Goal: Communication & Community: Answer question/provide support

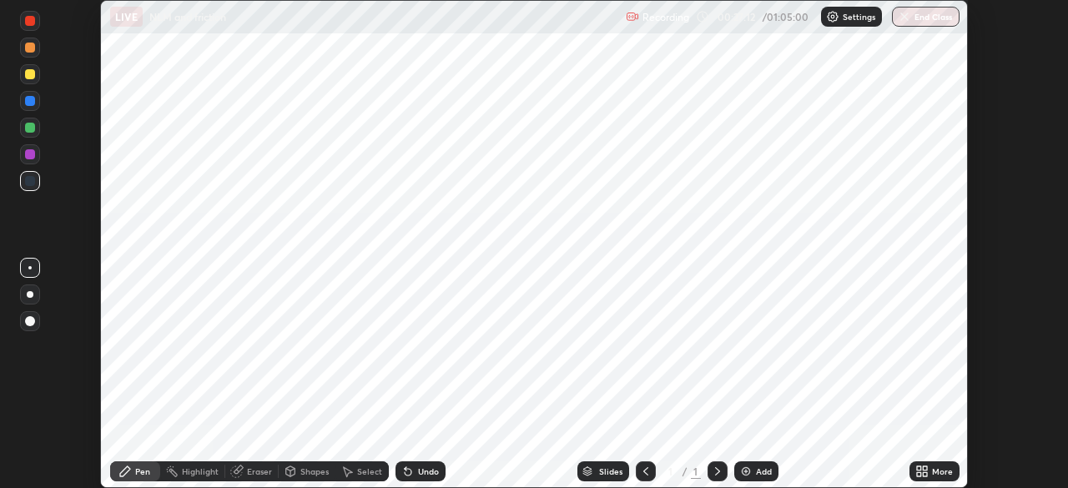
scroll to position [488, 1068]
click at [716, 471] on icon at bounding box center [717, 471] width 13 height 13
click at [763, 470] on div "Add" at bounding box center [764, 471] width 16 height 8
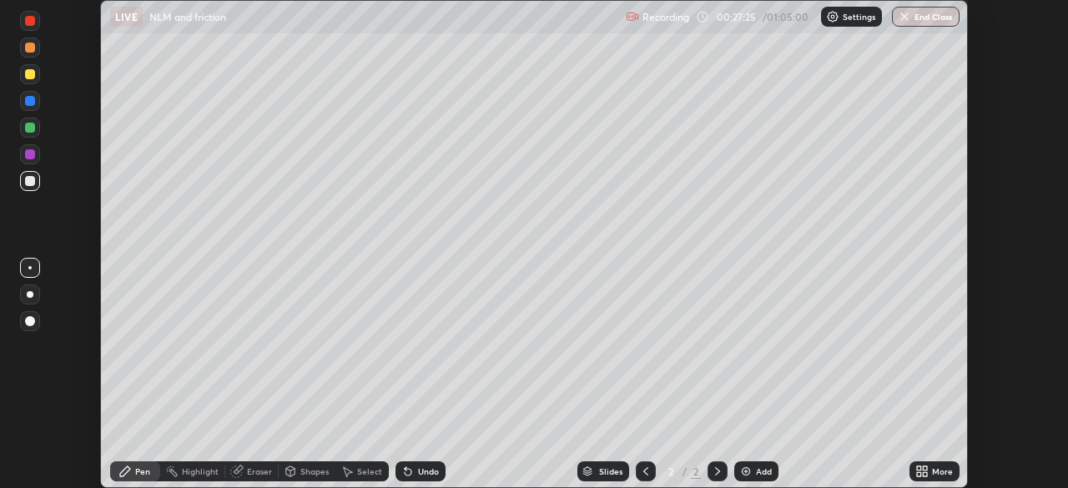
click at [650, 469] on icon at bounding box center [645, 471] width 13 height 13
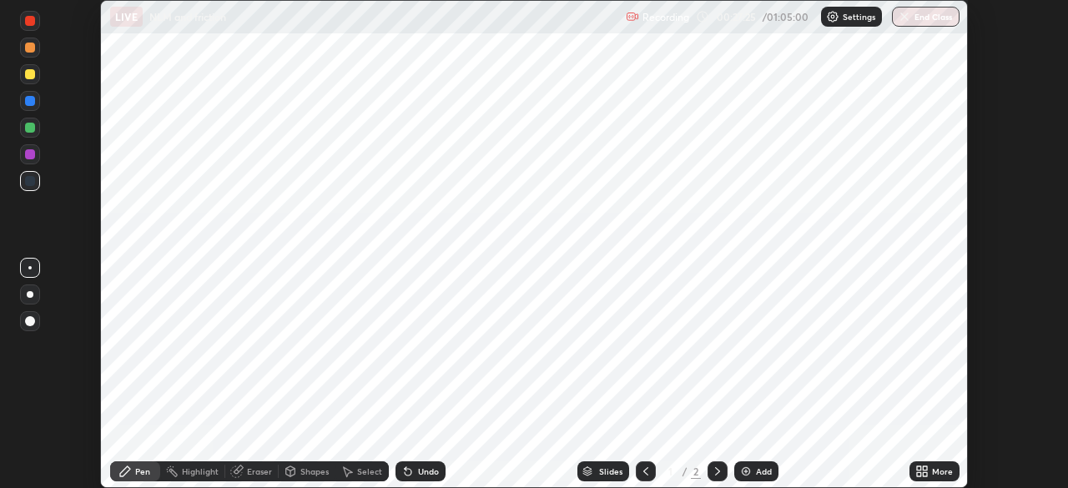
click at [663, 471] on div "1" at bounding box center [671, 471] width 17 height 10
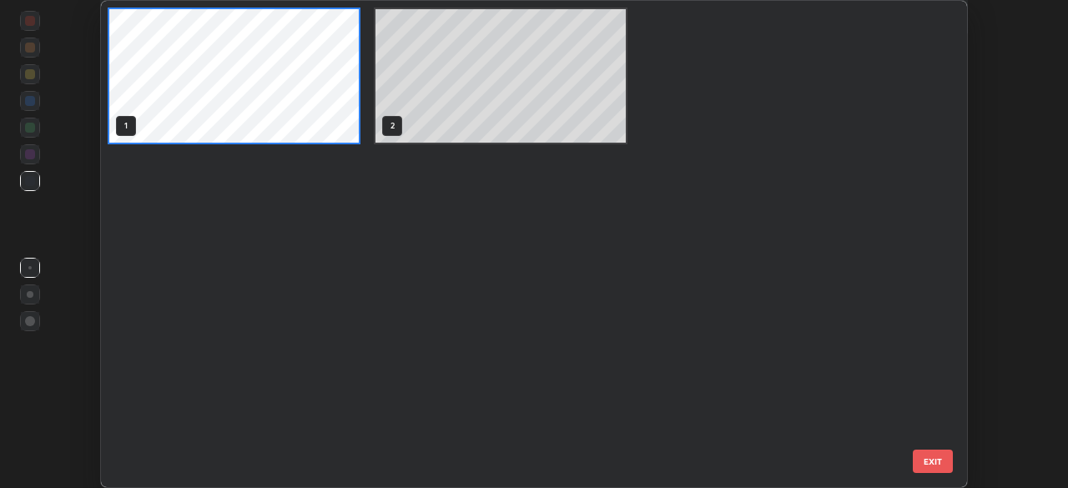
scroll to position [481, 858]
click at [826, 300] on div "1 2" at bounding box center [519, 244] width 837 height 486
click at [879, 246] on div "1 2" at bounding box center [519, 244] width 837 height 486
click at [932, 461] on button "EXIT" at bounding box center [933, 461] width 40 height 23
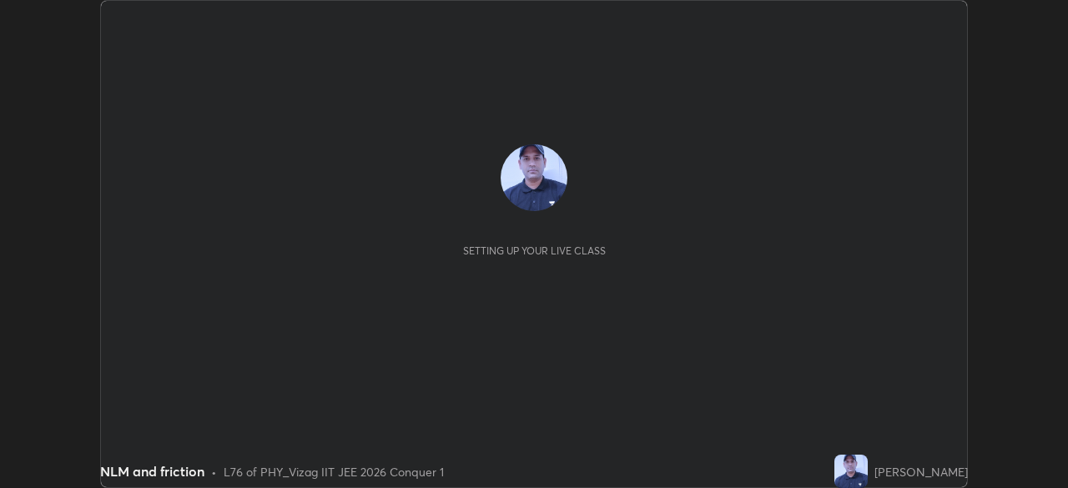
scroll to position [488, 1067]
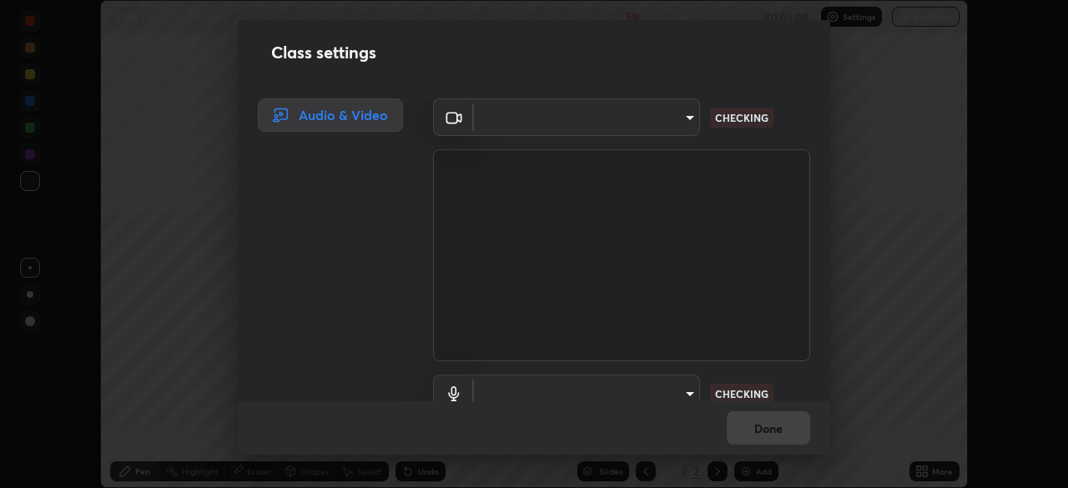
type input "e22b31622504561304a1b81eff57d23c6261876020de6d080eb4e3537e1d0af1"
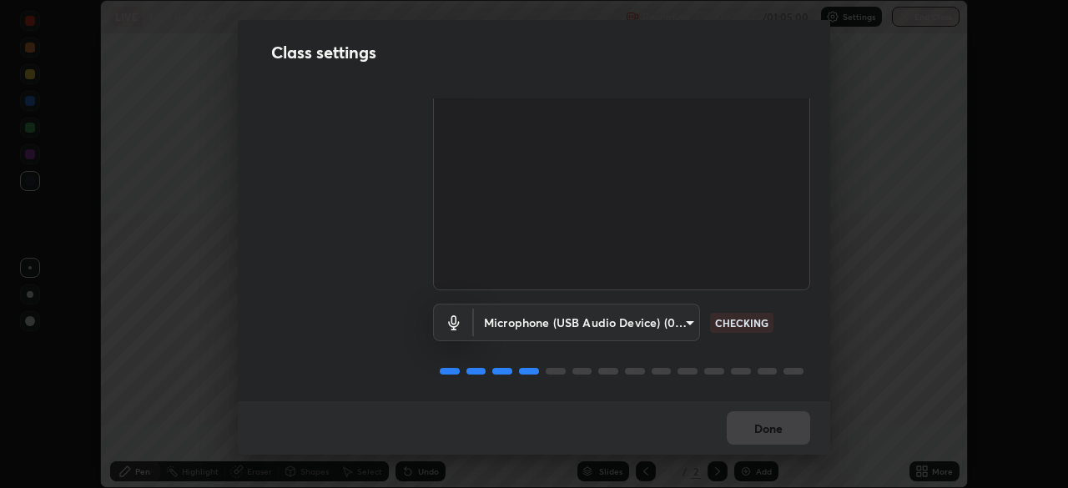
scroll to position [76, 0]
click at [547, 320] on body "Erase all LIVE NLM and friction Recording 00:27:52 / 01:05:00 Settings End Clas…" at bounding box center [534, 244] width 1068 height 488
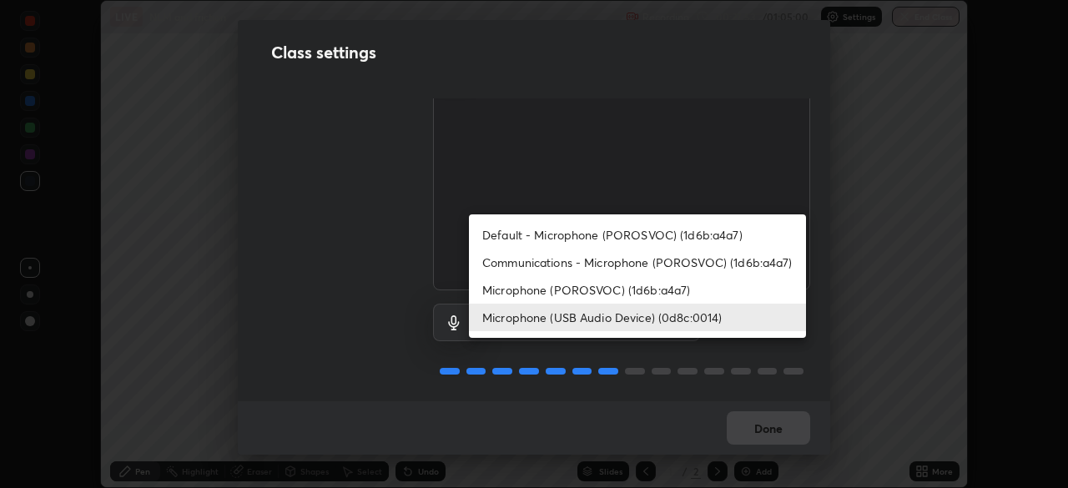
click at [565, 236] on li "Default - Microphone (POROSVOC) (1d6b:a4a7)" at bounding box center [637, 235] width 337 height 28
type input "default"
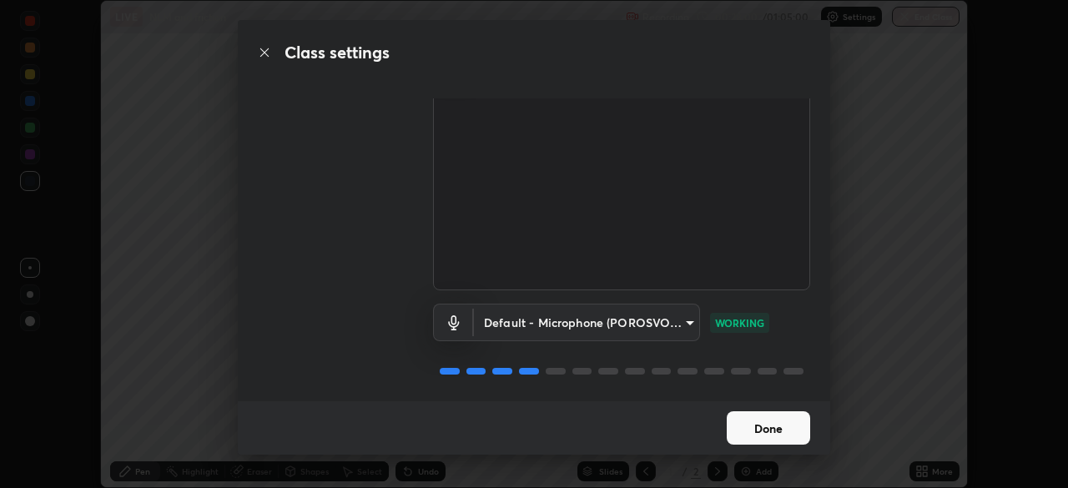
click at [762, 433] on button "Done" at bounding box center [768, 427] width 83 height 33
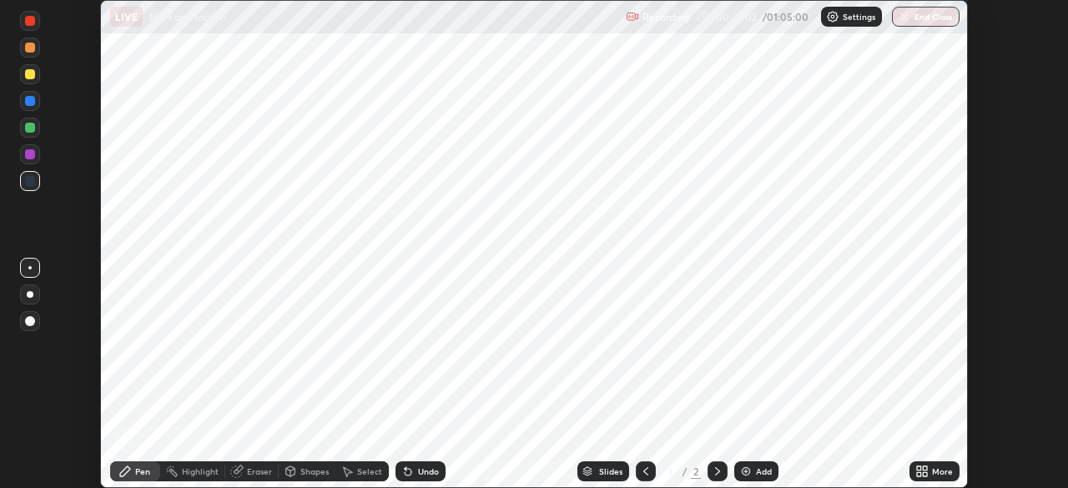
click at [716, 469] on icon at bounding box center [717, 471] width 5 height 8
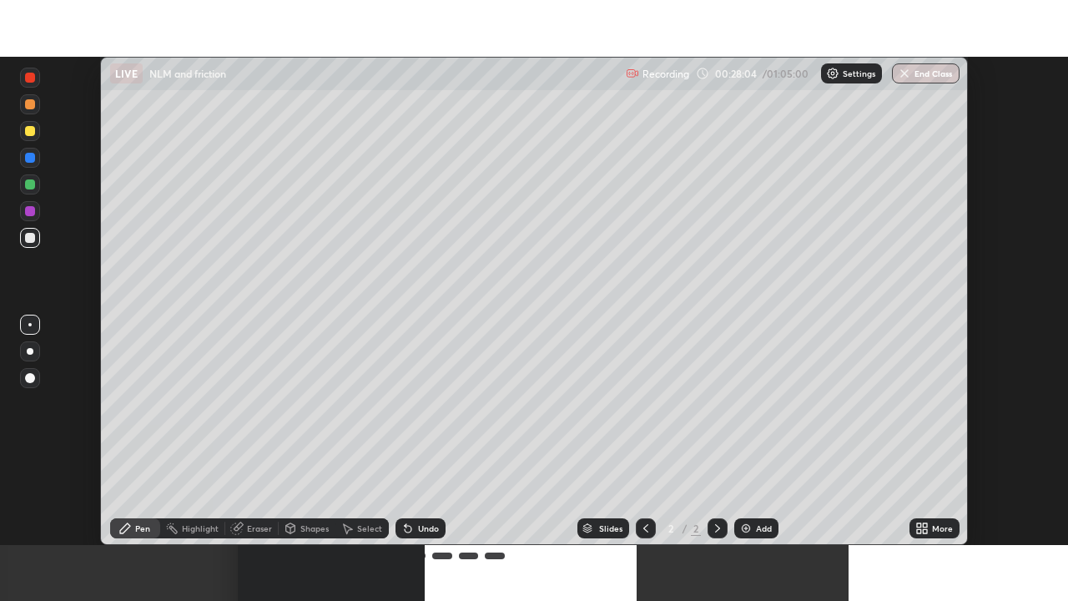
scroll to position [601, 1068]
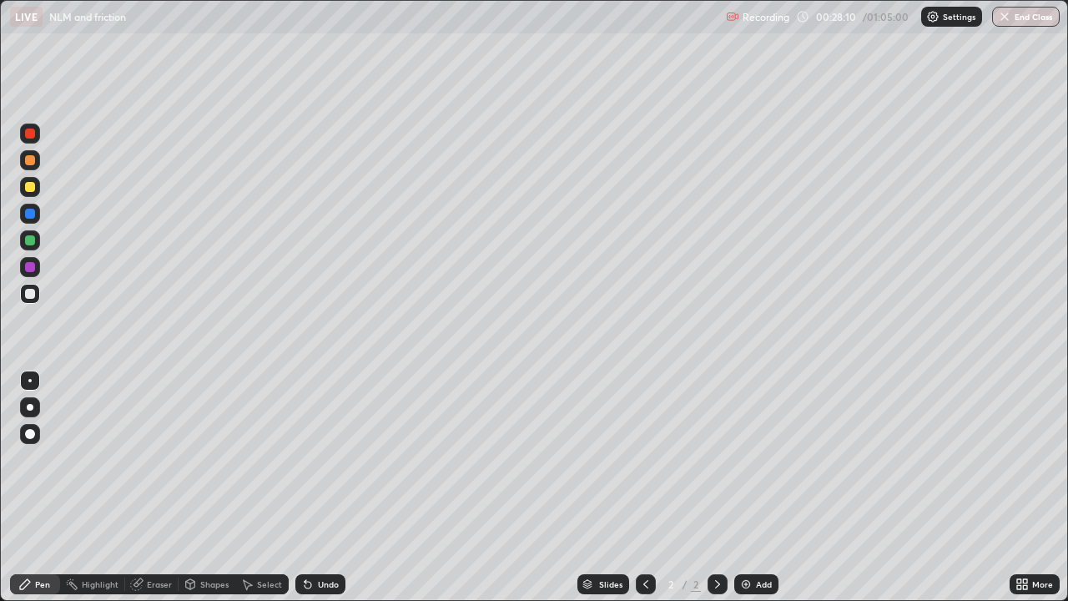
click at [650, 487] on icon at bounding box center [645, 583] width 13 height 13
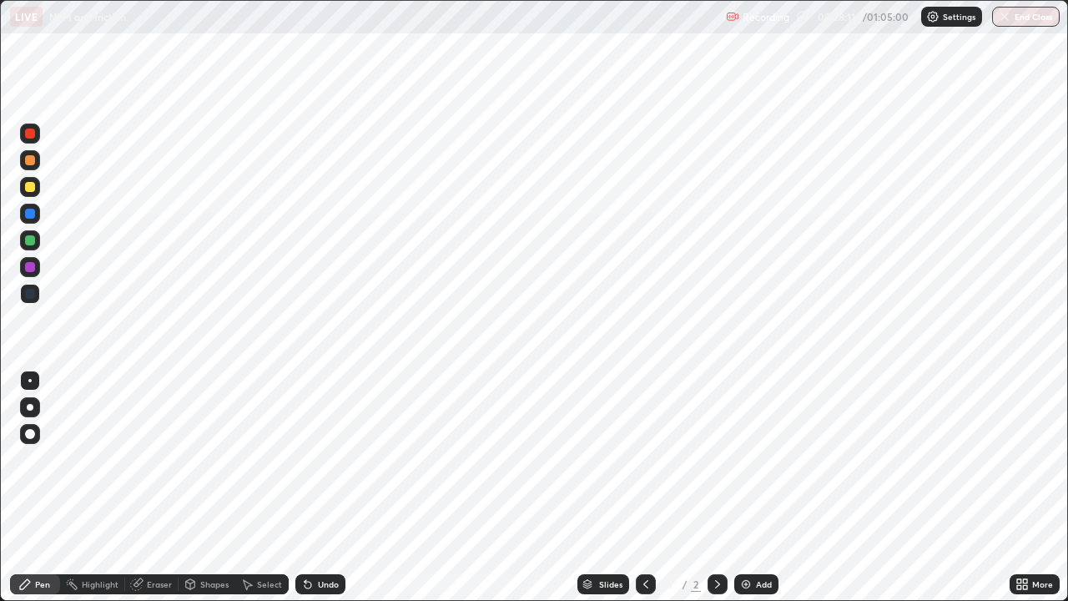
click at [723, 487] on div at bounding box center [718, 583] width 20 height 33
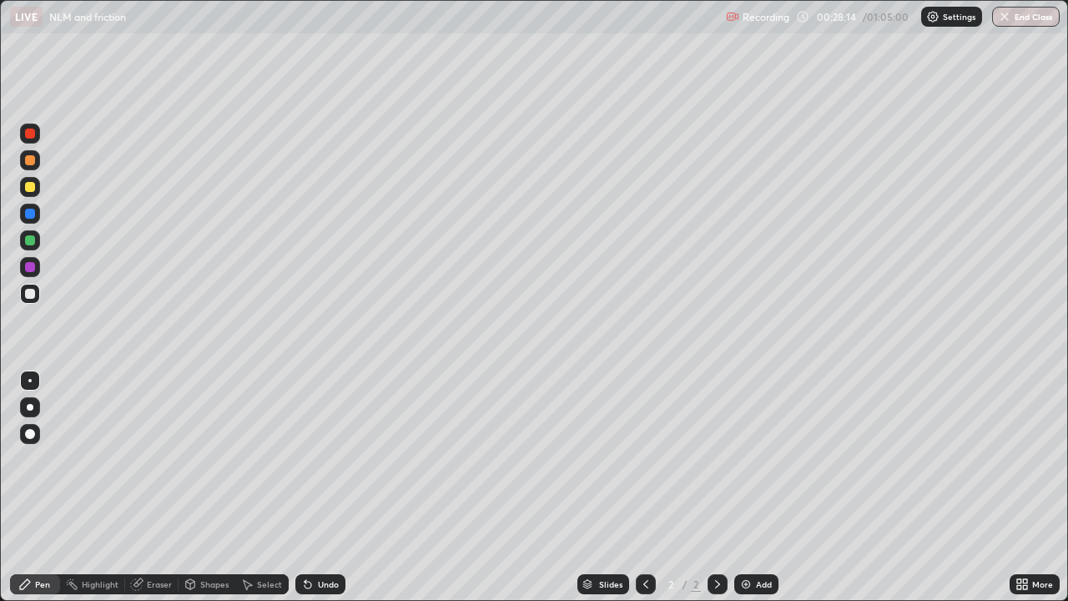
click at [764, 487] on div "Add" at bounding box center [756, 584] width 44 height 20
click at [198, 487] on div "Shapes" at bounding box center [207, 584] width 57 height 20
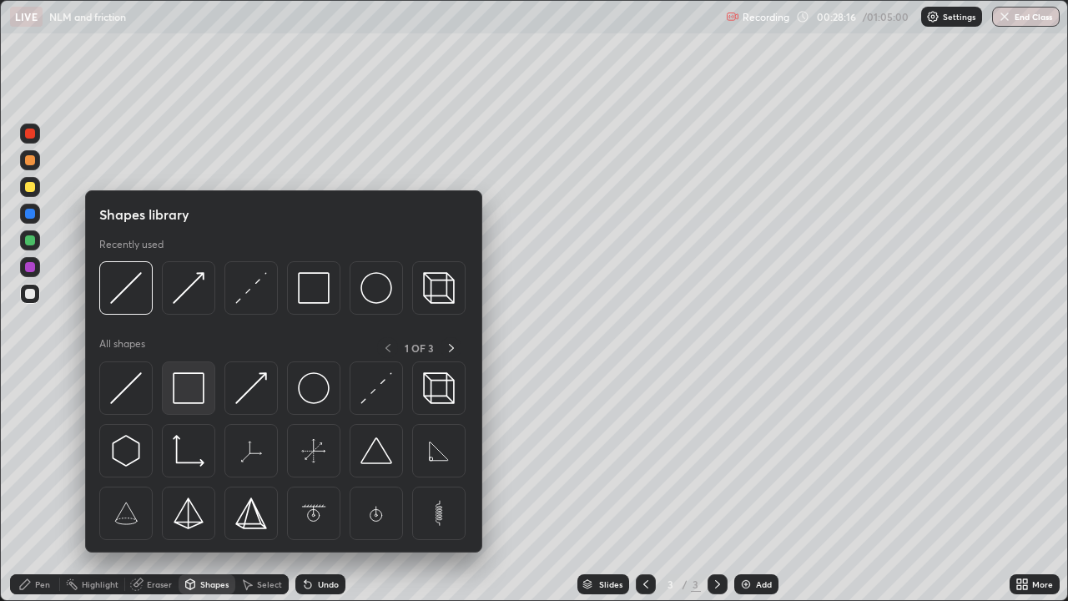
click at [194, 400] on img at bounding box center [189, 388] width 32 height 32
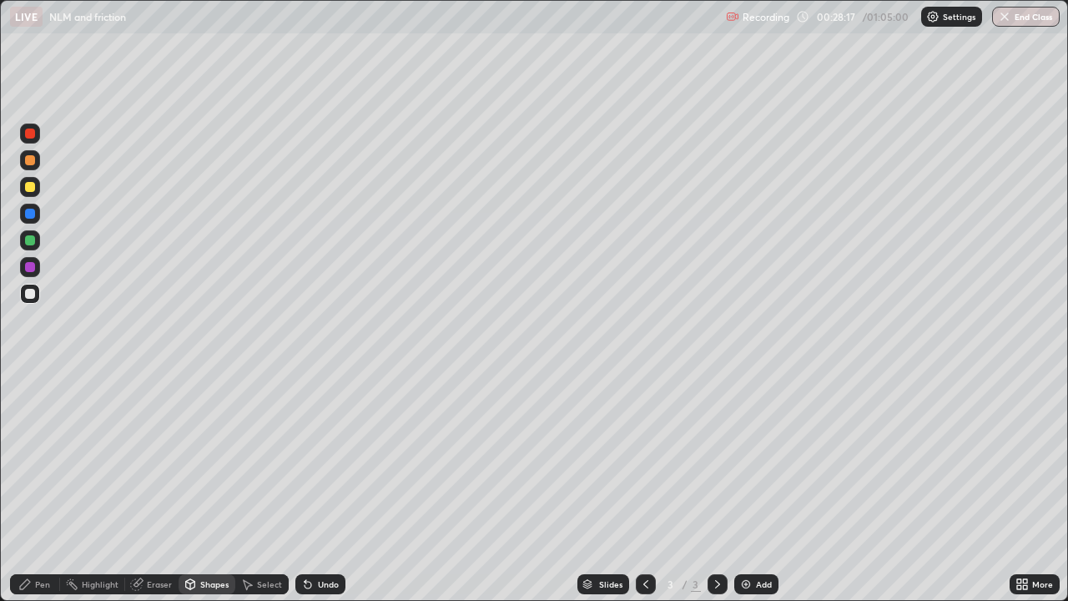
click at [33, 190] on div at bounding box center [30, 187] width 10 height 10
click at [205, 487] on div "Shapes" at bounding box center [207, 584] width 57 height 20
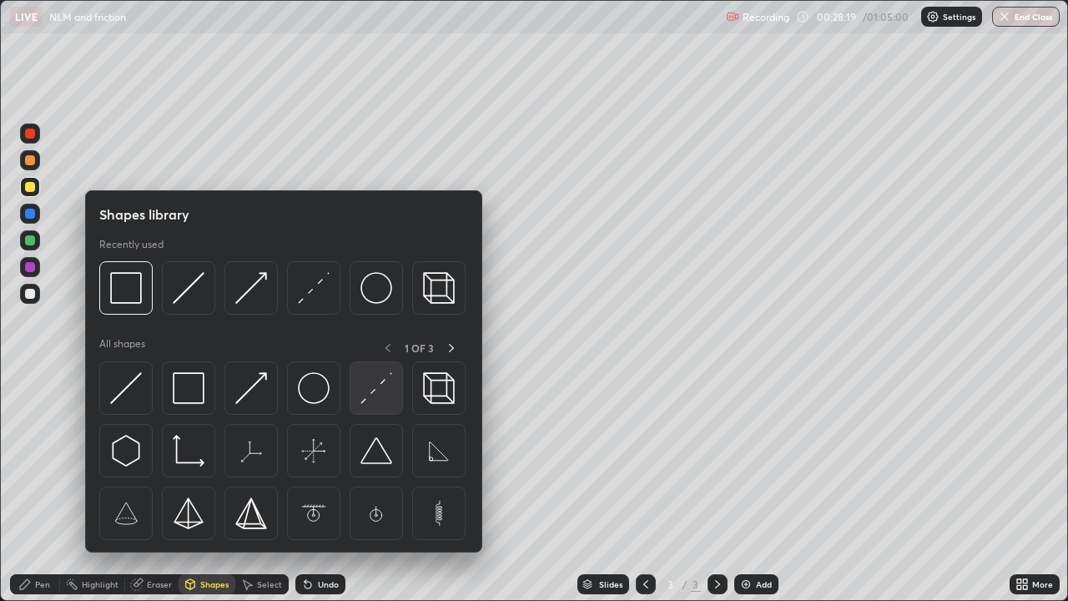
click at [384, 402] on img at bounding box center [376, 388] width 32 height 32
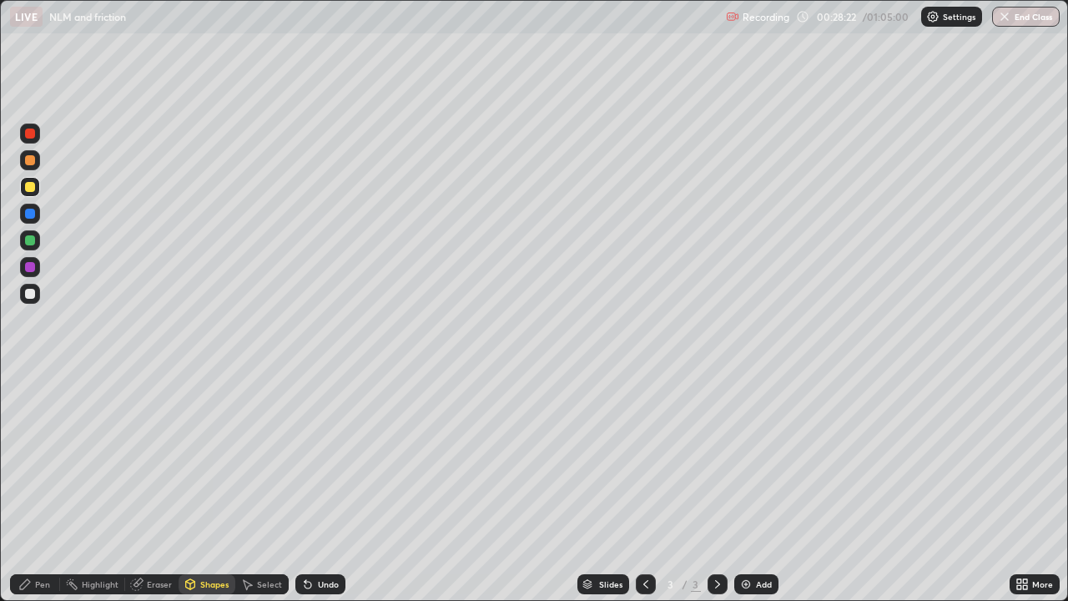
click at [318, 487] on div "Undo" at bounding box center [328, 584] width 21 height 8
click at [34, 265] on div at bounding box center [30, 267] width 10 height 10
click at [150, 487] on div "Eraser" at bounding box center [159, 584] width 25 height 8
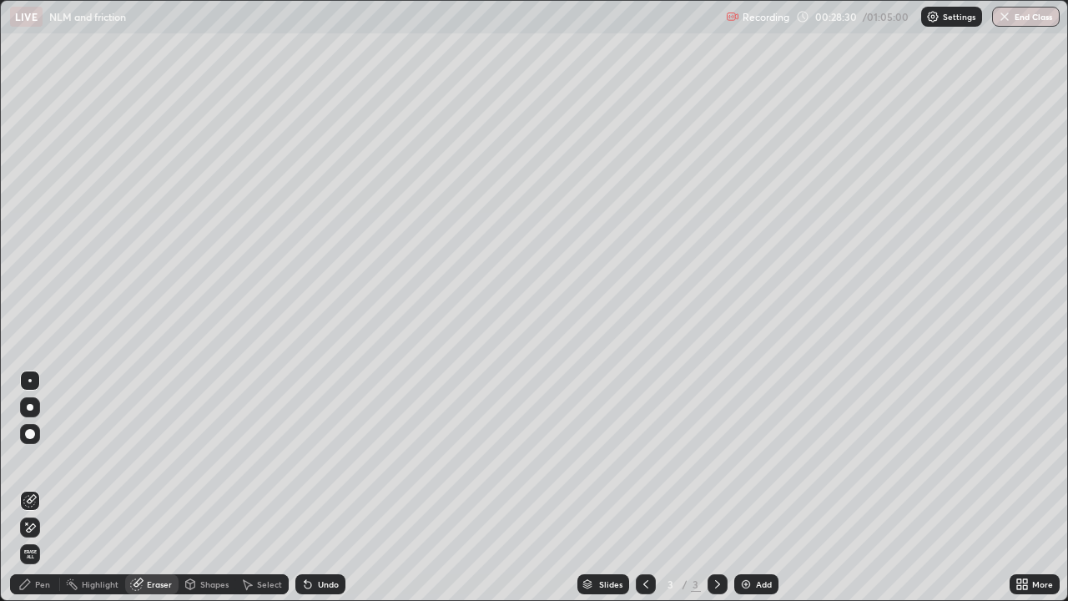
click at [207, 487] on div "Shapes" at bounding box center [214, 584] width 28 height 8
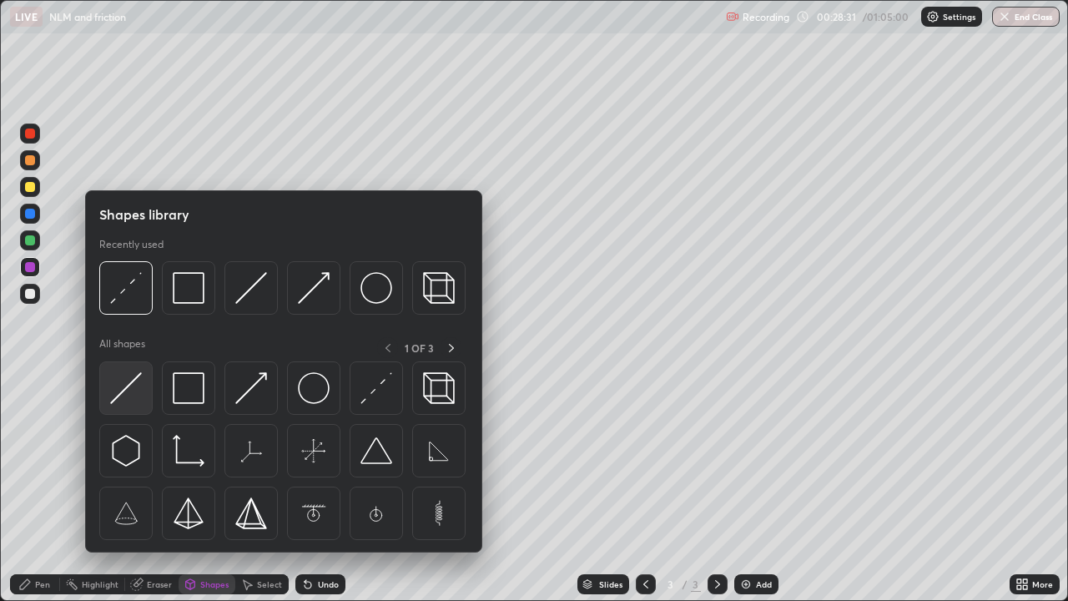
click at [130, 392] on img at bounding box center [126, 388] width 32 height 32
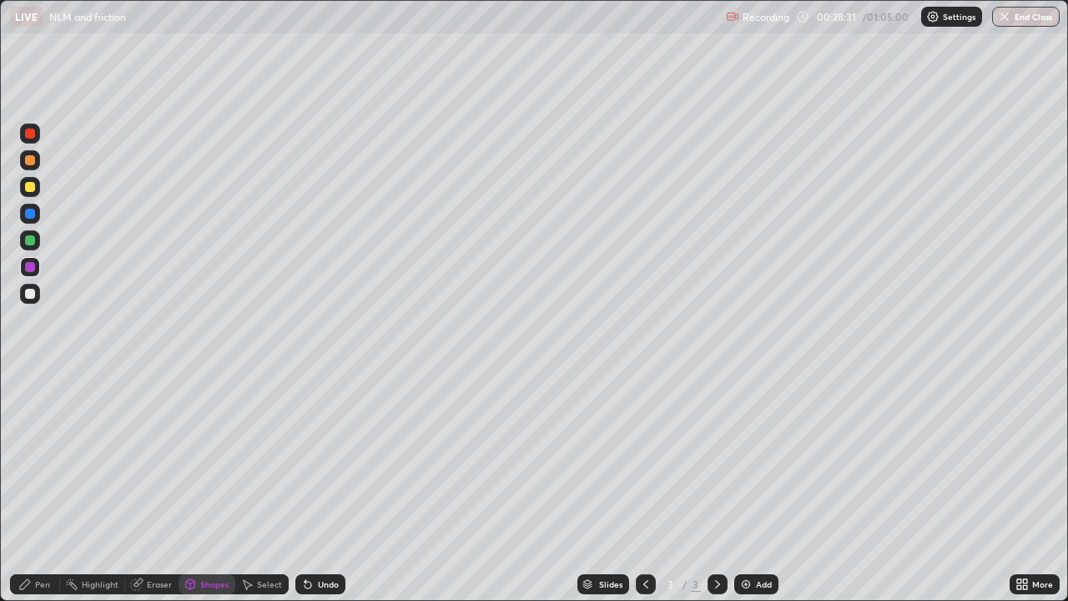
click at [28, 298] on div at bounding box center [30, 294] width 10 height 10
click at [207, 487] on div "Shapes" at bounding box center [207, 584] width 57 height 20
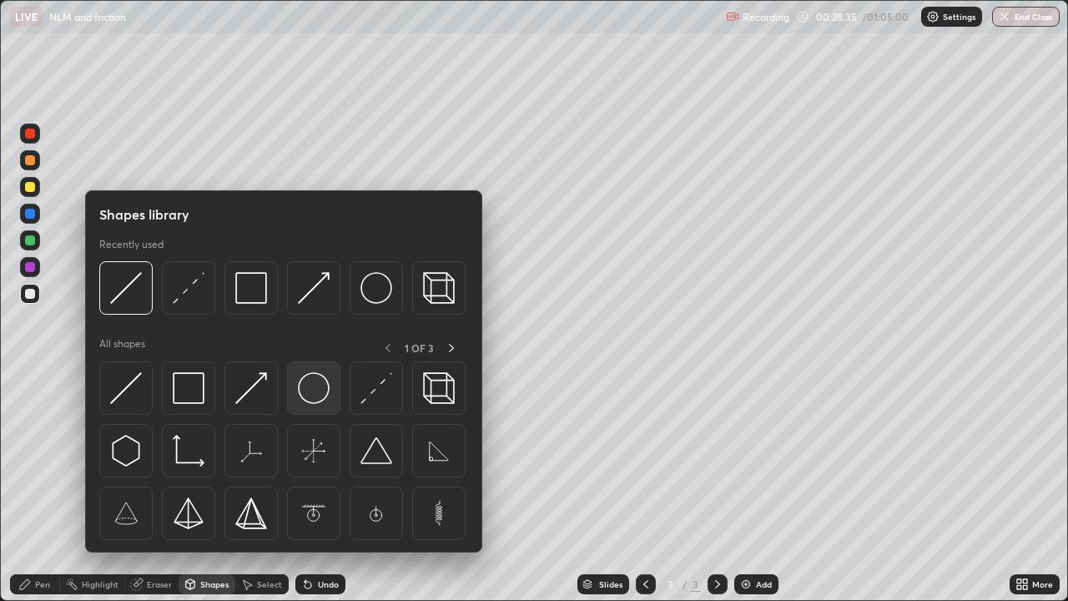
click at [318, 401] on img at bounding box center [314, 388] width 32 height 32
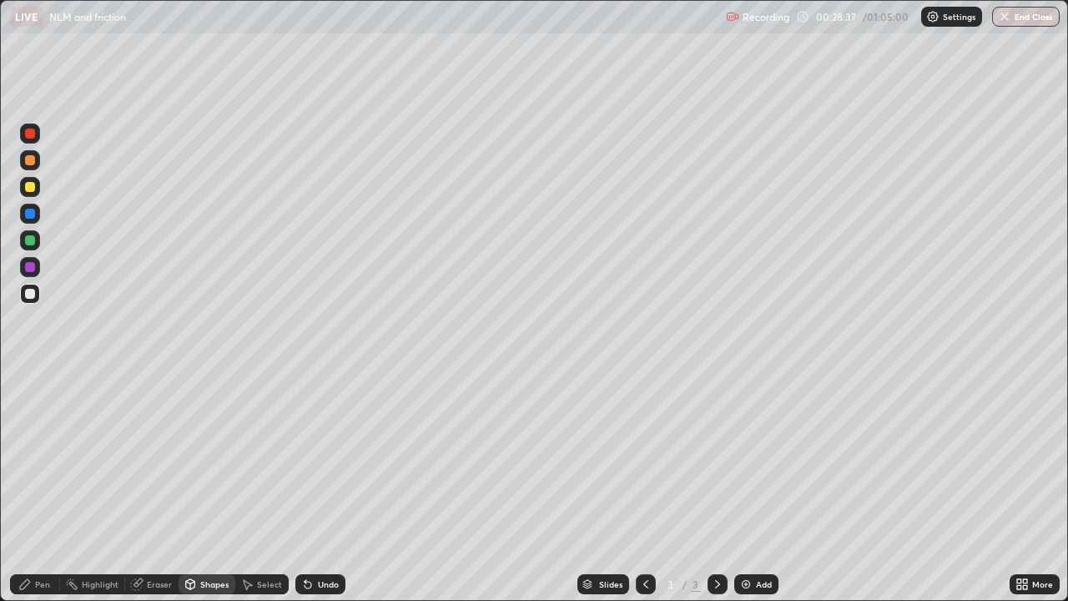
click at [38, 487] on div "Pen" at bounding box center [42, 584] width 15 height 8
click at [30, 268] on div at bounding box center [30, 267] width 10 height 10
click at [36, 241] on div at bounding box center [30, 240] width 20 height 20
click at [38, 404] on div at bounding box center [30, 407] width 20 height 20
click at [755, 487] on div "Add" at bounding box center [756, 584] width 44 height 20
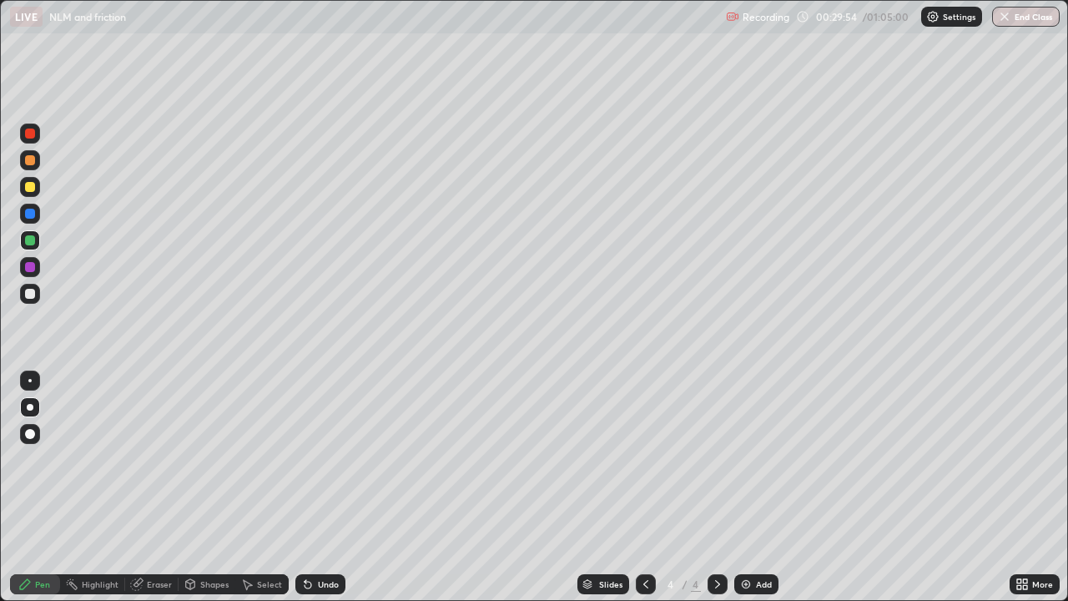
click at [204, 487] on div "Shapes" at bounding box center [214, 584] width 28 height 8
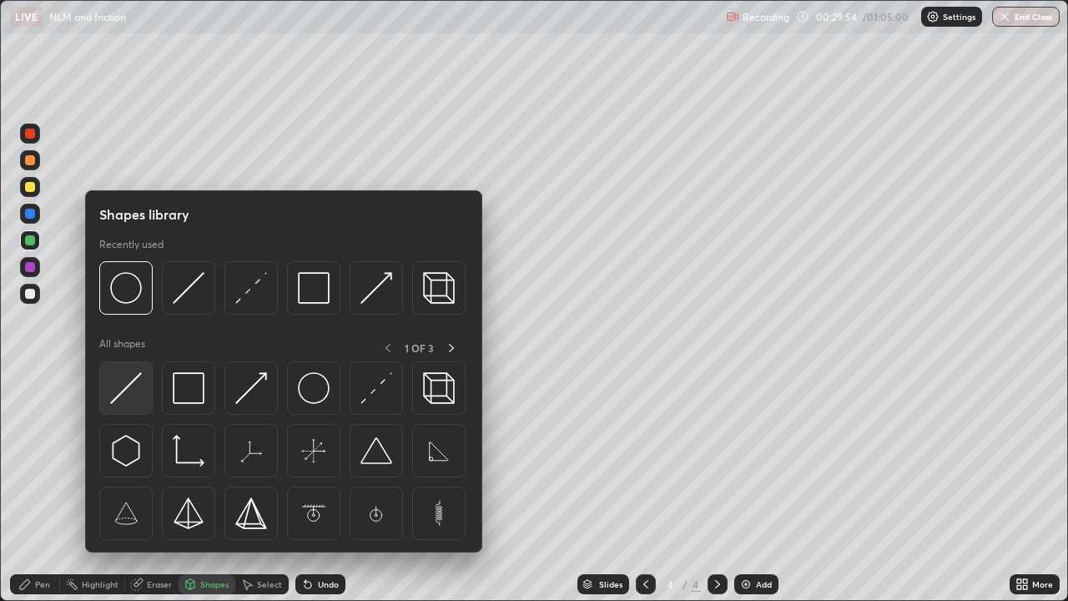
click at [134, 393] on img at bounding box center [126, 388] width 32 height 32
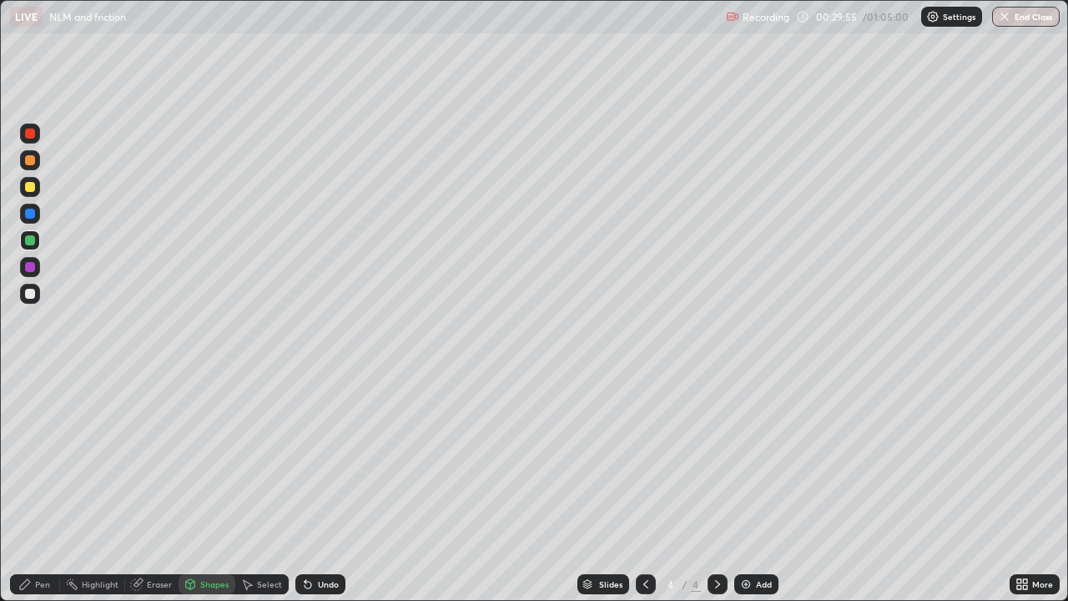
click at [37, 182] on div at bounding box center [30, 187] width 20 height 20
click at [639, 487] on icon at bounding box center [645, 583] width 13 height 13
click at [761, 487] on div "Add" at bounding box center [764, 584] width 16 height 8
click at [31, 294] on div at bounding box center [30, 294] width 10 height 10
click at [320, 487] on div "Undo" at bounding box center [328, 584] width 21 height 8
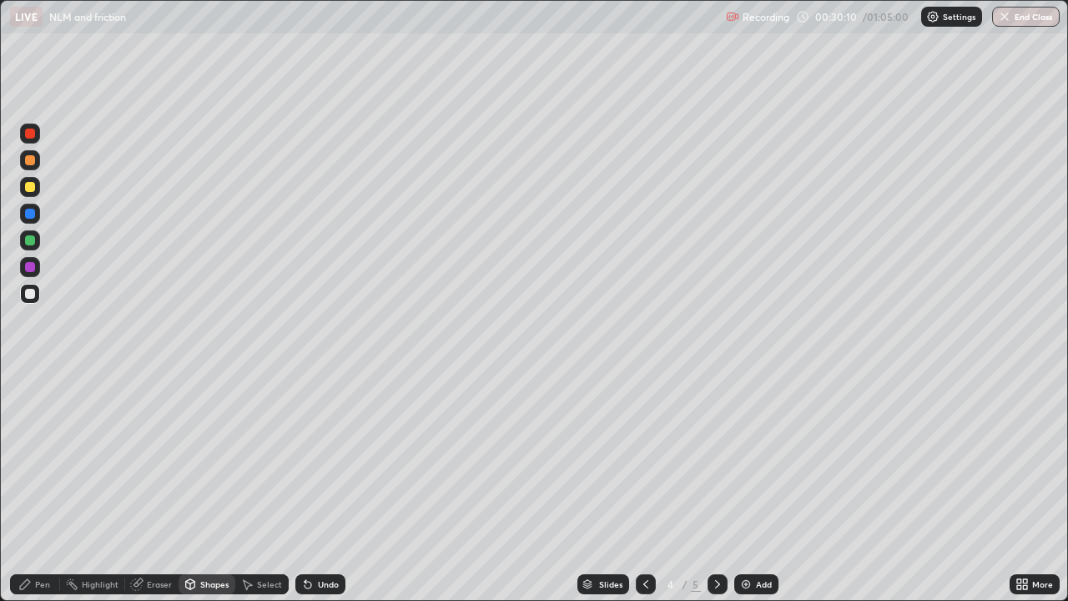
click at [37, 487] on div "Pen" at bounding box center [35, 584] width 50 height 20
click at [38, 185] on div at bounding box center [30, 187] width 20 height 20
click at [644, 487] on icon at bounding box center [645, 583] width 13 height 13
click at [708, 487] on div at bounding box center [718, 584] width 20 height 20
click at [716, 487] on icon at bounding box center [717, 583] width 13 height 13
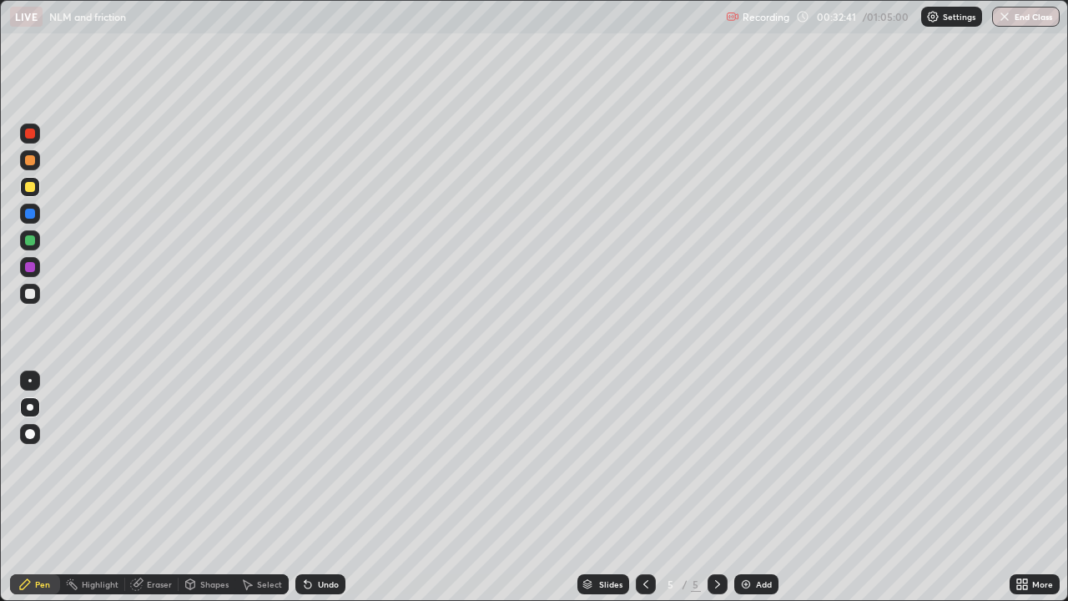
click at [208, 487] on div "Shapes" at bounding box center [214, 584] width 28 height 8
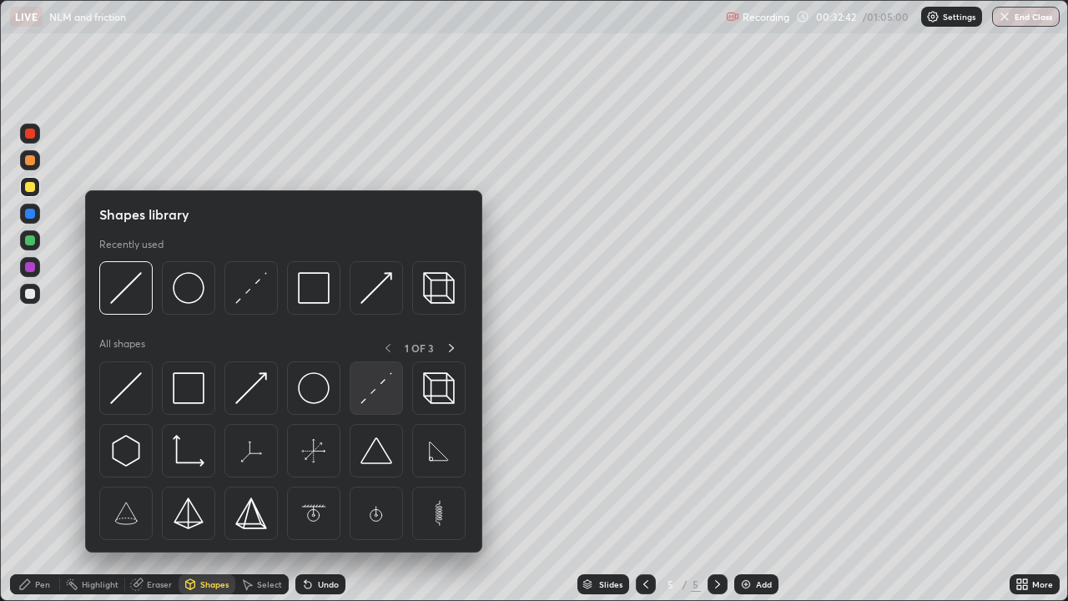
click at [370, 396] on img at bounding box center [376, 388] width 32 height 32
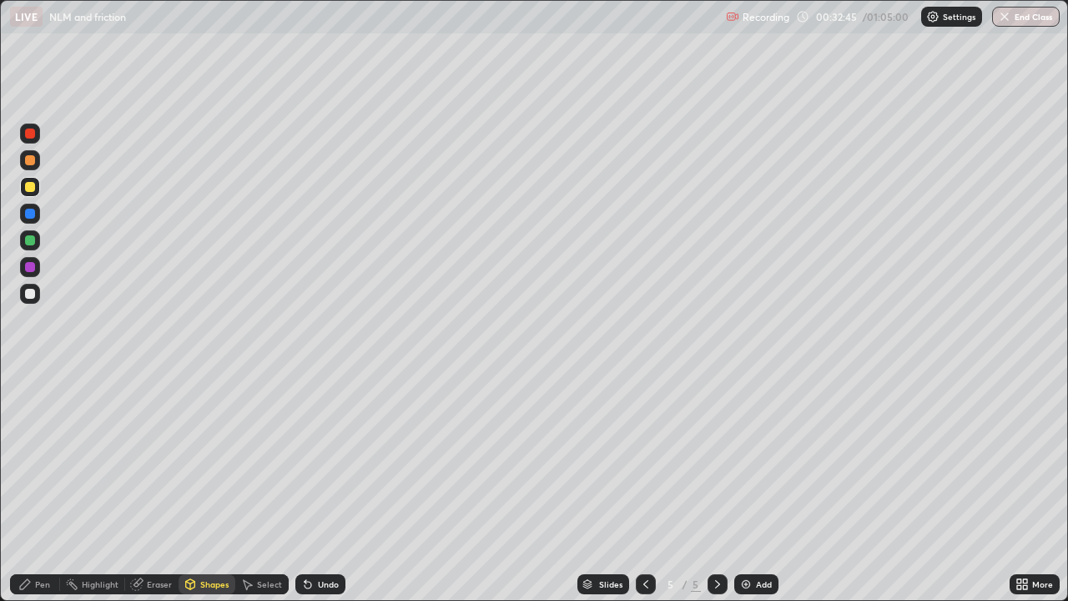
click at [203, 487] on div "Shapes" at bounding box center [207, 584] width 57 height 20
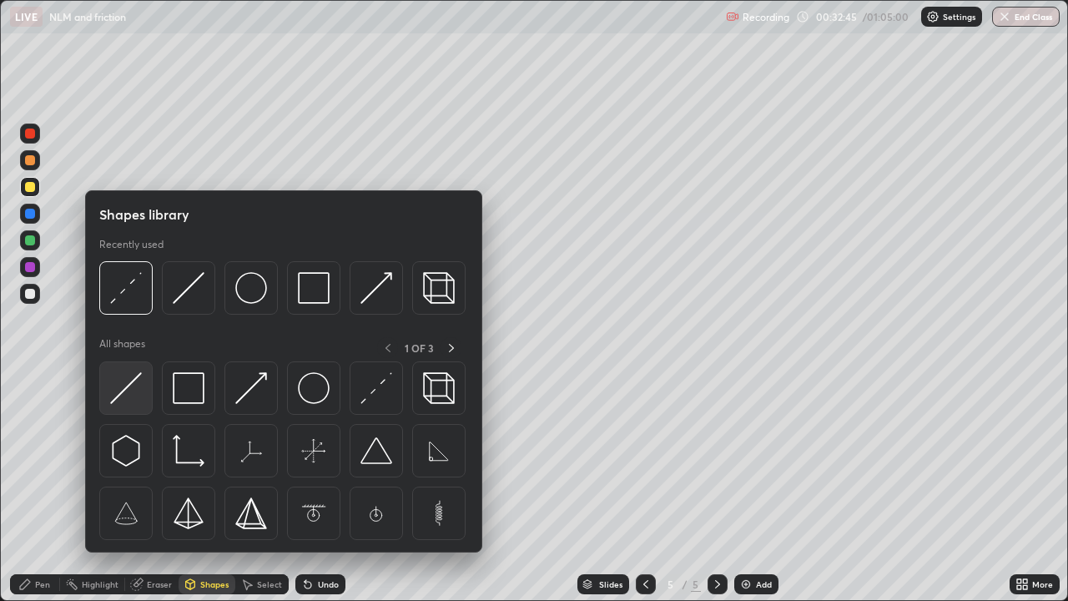
click at [134, 387] on img at bounding box center [126, 388] width 32 height 32
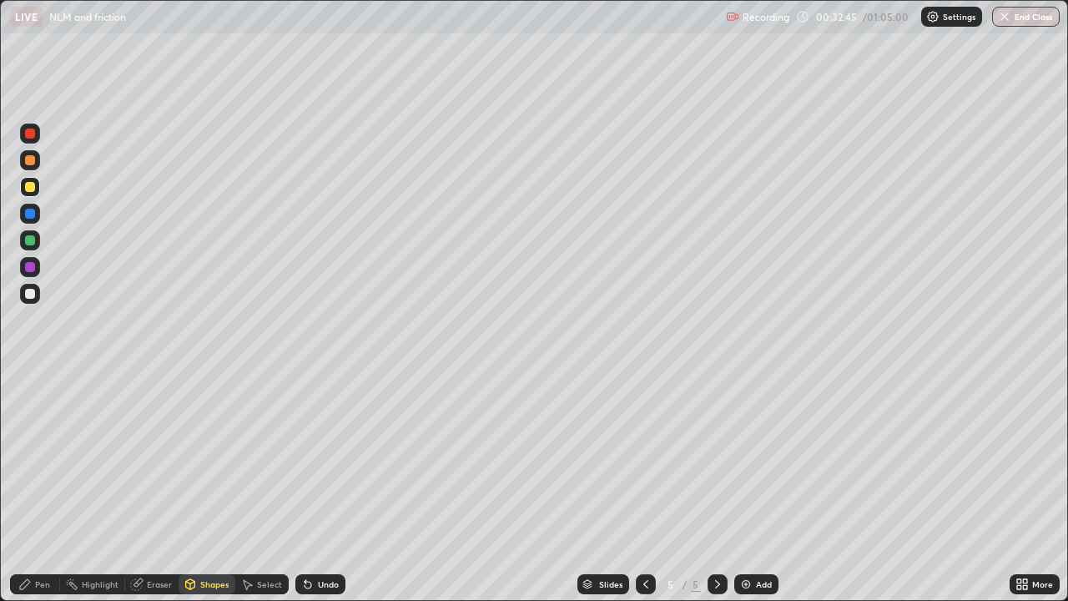
click at [32, 295] on div at bounding box center [30, 294] width 10 height 10
click at [38, 487] on div "Pen" at bounding box center [42, 584] width 15 height 8
click at [29, 268] on div at bounding box center [30, 267] width 10 height 10
click at [330, 487] on div "Undo" at bounding box center [328, 584] width 21 height 8
click at [324, 487] on div "Undo" at bounding box center [328, 584] width 21 height 8
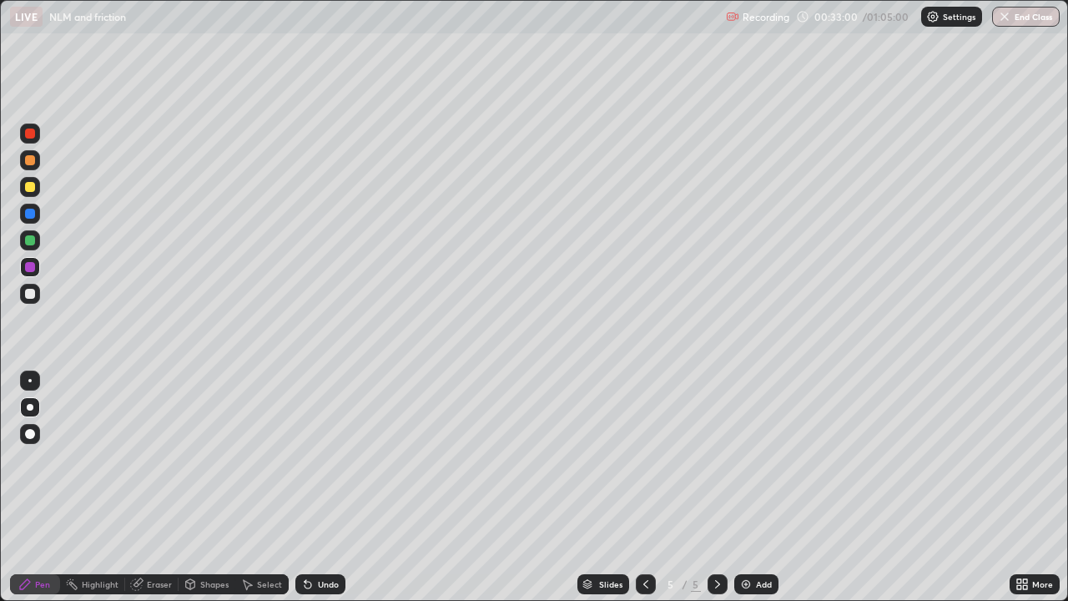
click at [204, 487] on div "Shapes" at bounding box center [214, 584] width 28 height 8
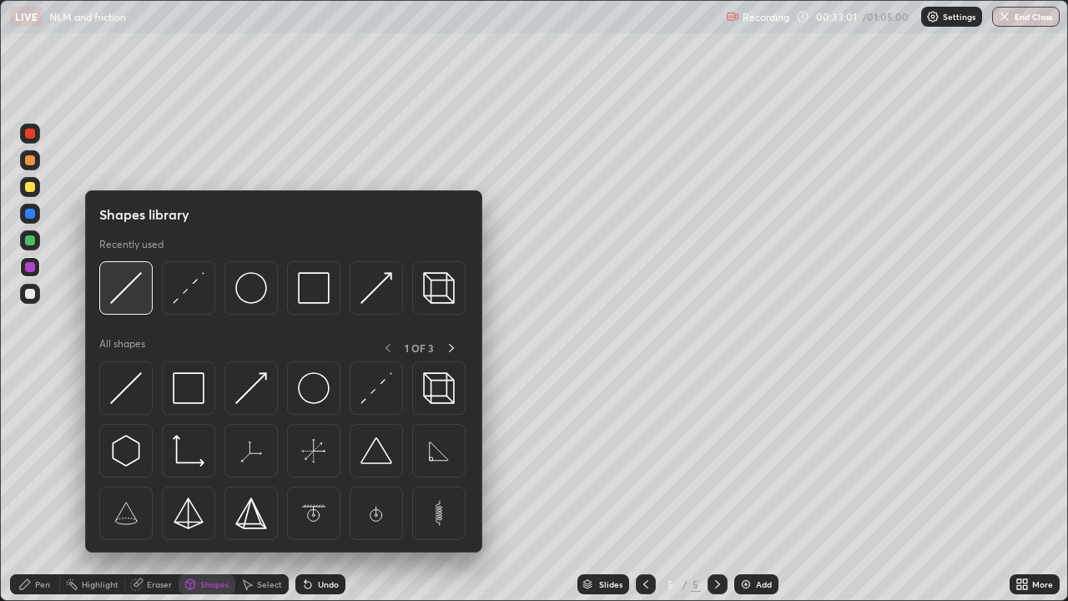
click at [131, 290] on img at bounding box center [126, 288] width 32 height 32
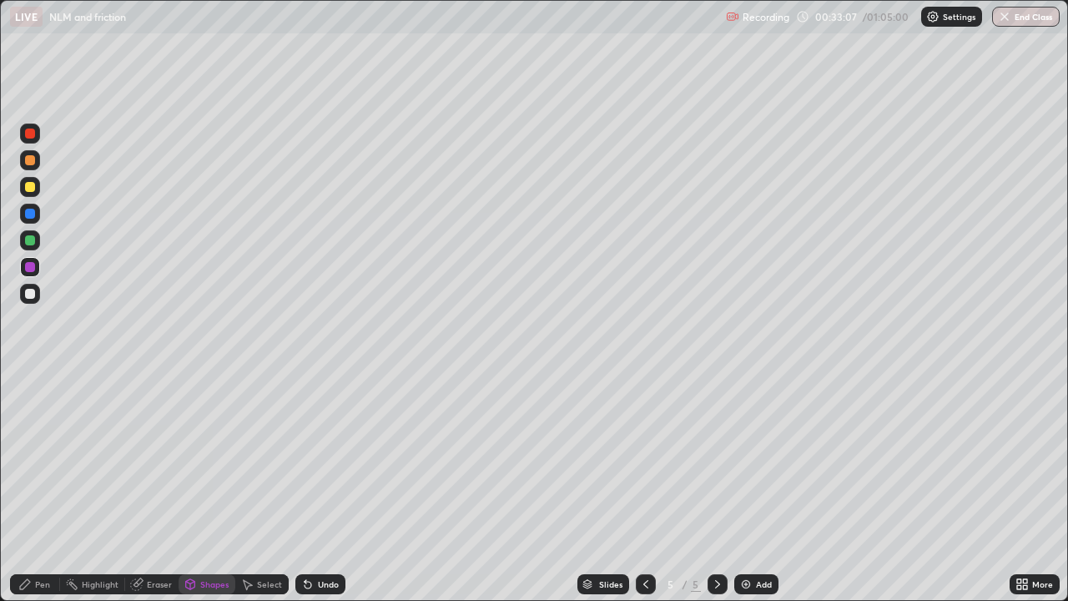
click at [221, 487] on div "Shapes" at bounding box center [214, 584] width 28 height 8
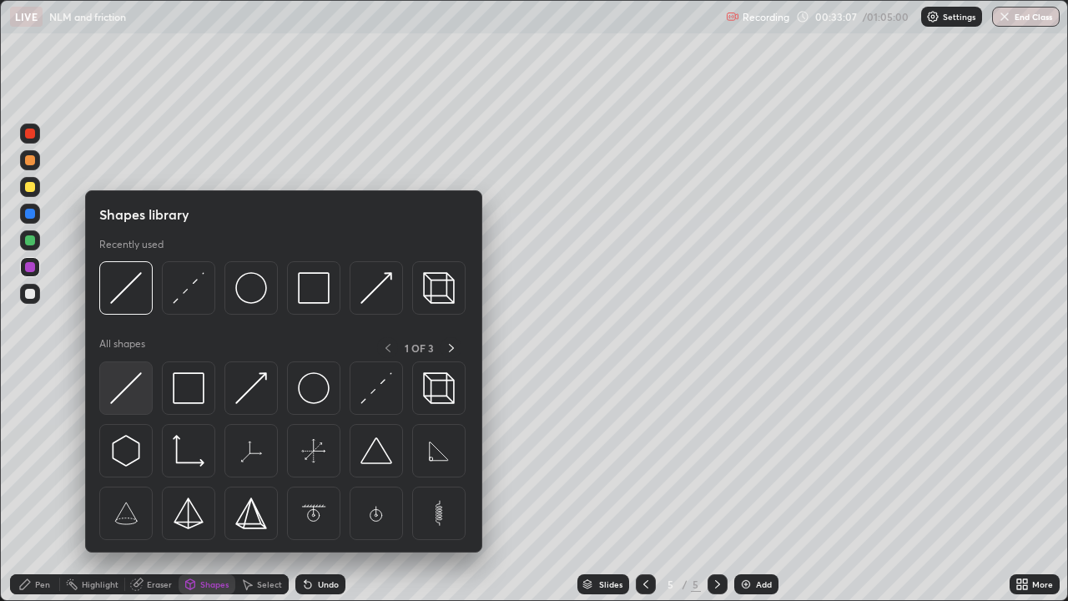
click at [138, 393] on img at bounding box center [126, 388] width 32 height 32
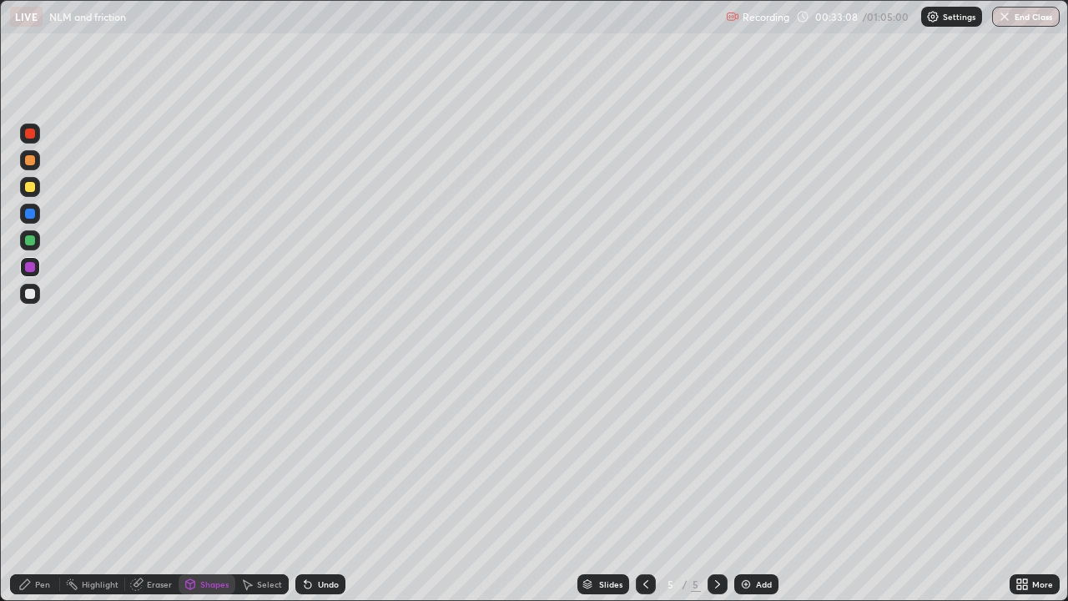
click at [28, 296] on div at bounding box center [30, 294] width 10 height 10
click at [33, 240] on div at bounding box center [30, 240] width 10 height 10
click at [53, 487] on div "Pen" at bounding box center [35, 584] width 50 height 20
click at [38, 296] on div at bounding box center [30, 294] width 20 height 20
click at [33, 270] on div at bounding box center [30, 267] width 10 height 10
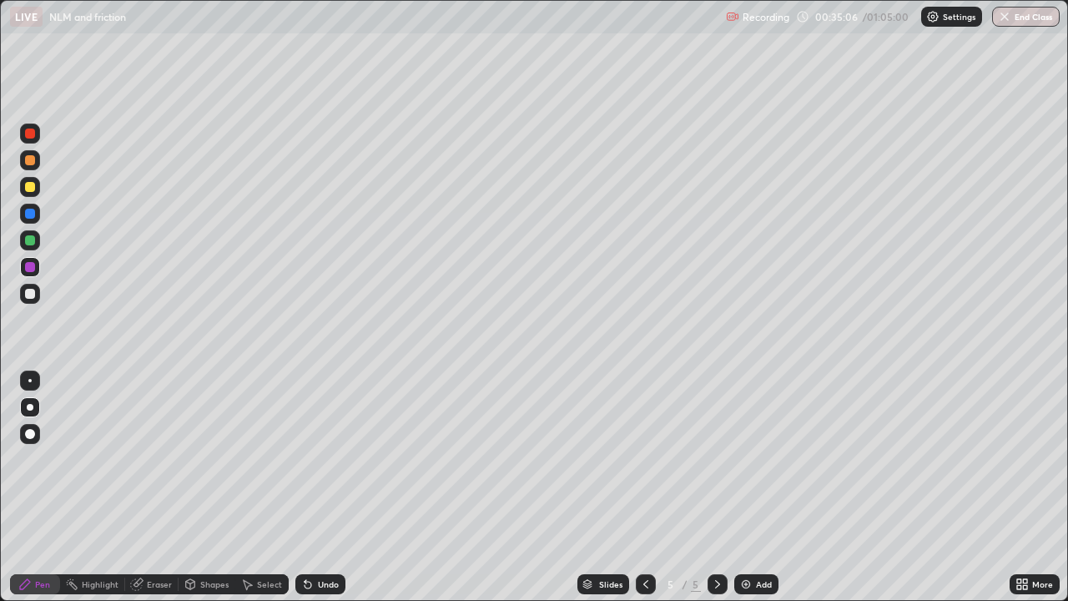
click at [32, 295] on div at bounding box center [30, 294] width 10 height 10
click at [207, 487] on div "Shapes" at bounding box center [214, 584] width 28 height 8
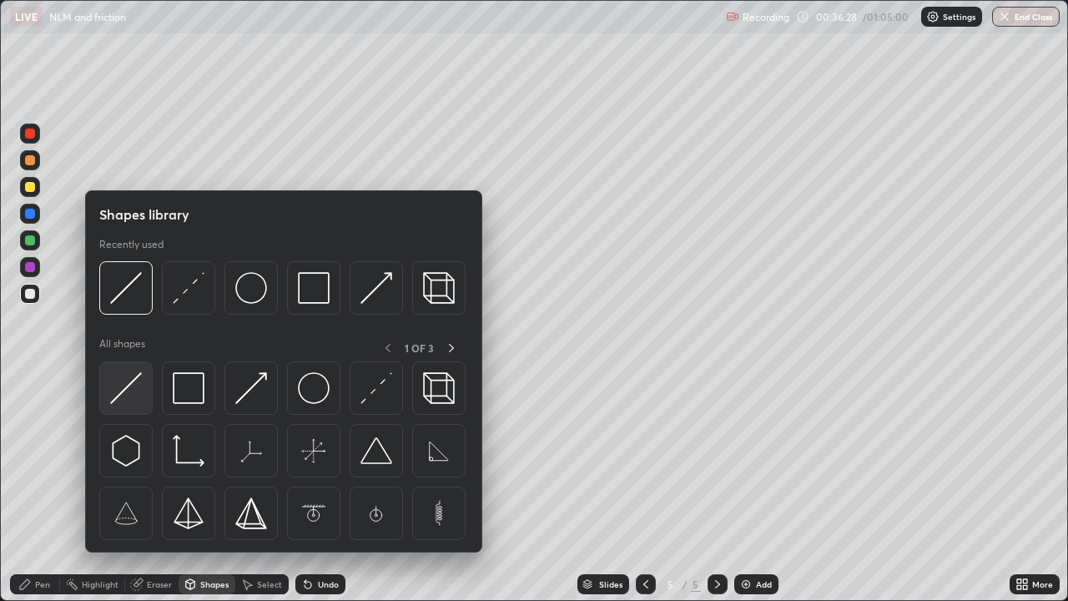
click at [130, 384] on img at bounding box center [126, 388] width 32 height 32
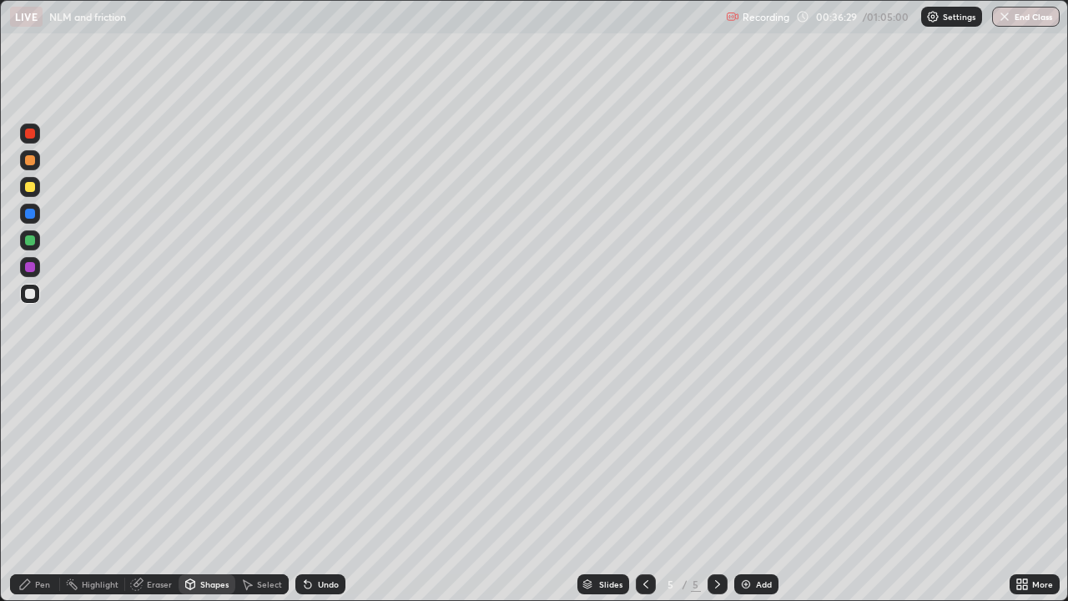
click at [33, 184] on div at bounding box center [30, 187] width 10 height 10
click at [33, 162] on div at bounding box center [30, 160] width 10 height 10
click at [43, 487] on div "Pen" at bounding box center [42, 584] width 15 height 8
click at [764, 487] on div "Add" at bounding box center [764, 584] width 16 height 8
click at [202, 487] on div "Shapes" at bounding box center [214, 584] width 28 height 8
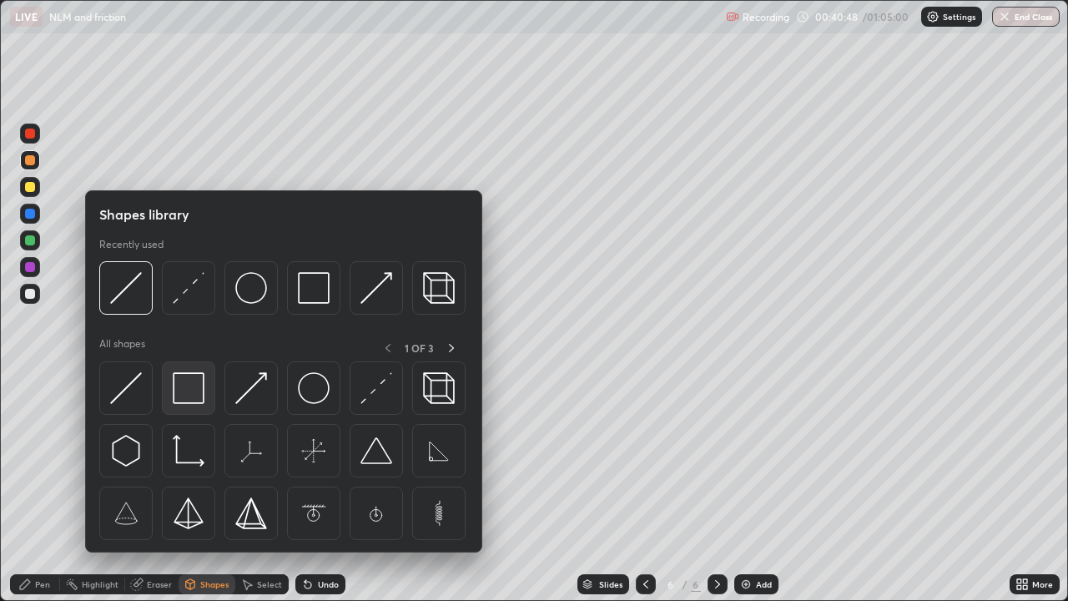
click at [181, 391] on img at bounding box center [189, 388] width 32 height 32
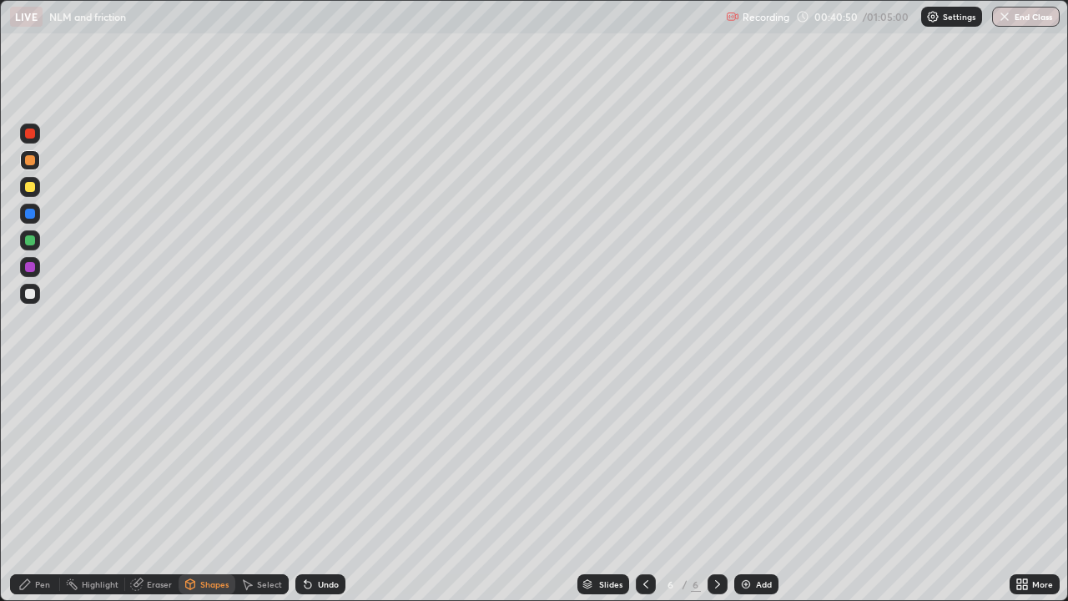
click at [147, 487] on div "Eraser" at bounding box center [159, 584] width 25 height 8
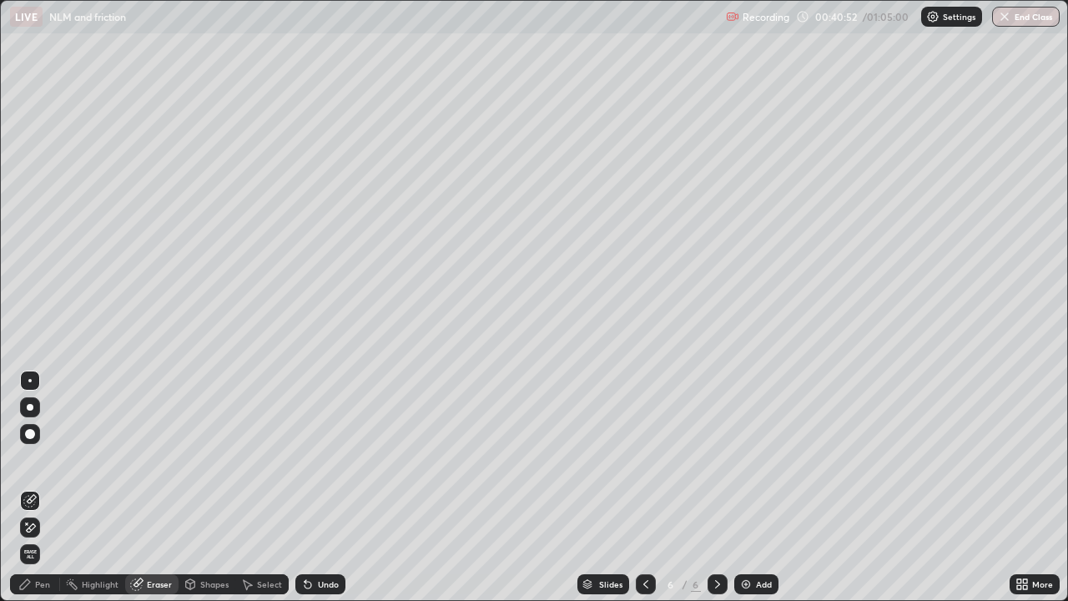
click at [203, 487] on div "Shapes" at bounding box center [214, 584] width 28 height 8
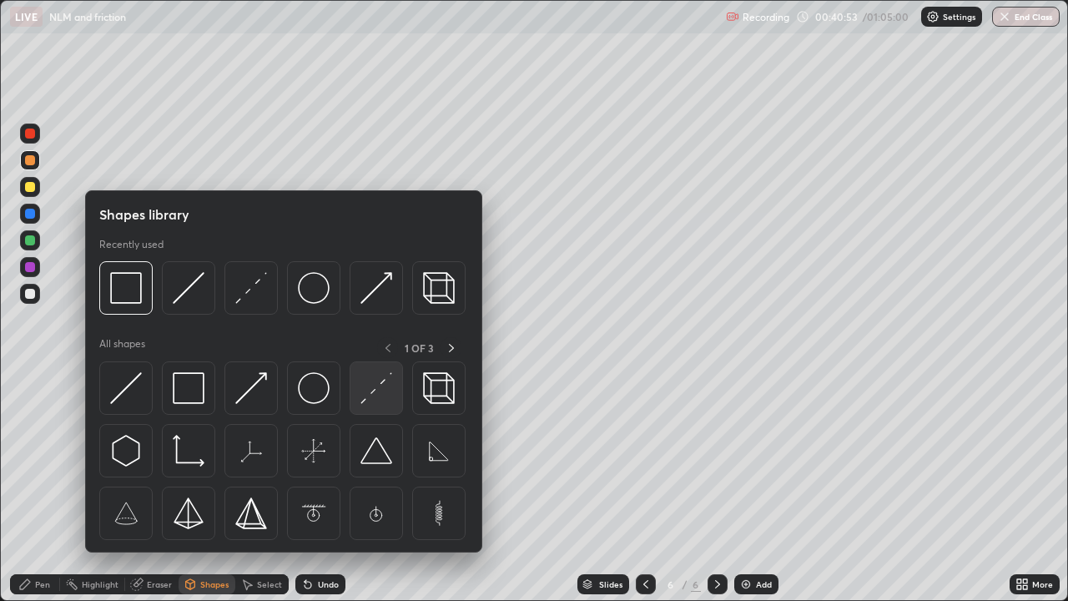
click at [375, 391] on img at bounding box center [376, 388] width 32 height 32
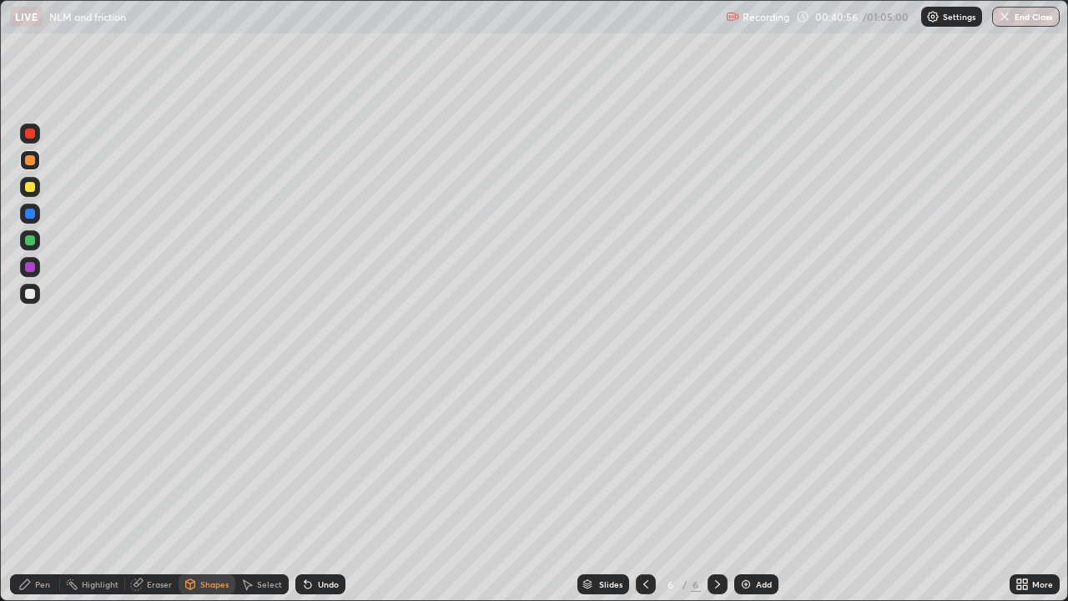
click at [34, 487] on div "Pen" at bounding box center [35, 584] width 50 height 20
click at [204, 487] on div "Shapes" at bounding box center [214, 584] width 28 height 8
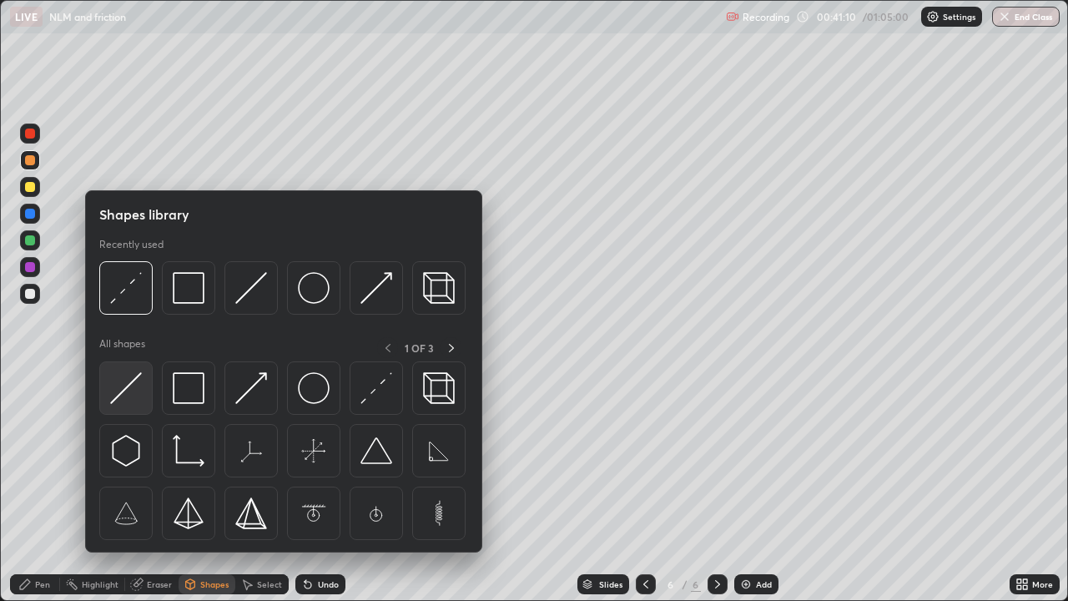
click at [129, 389] on img at bounding box center [126, 388] width 32 height 32
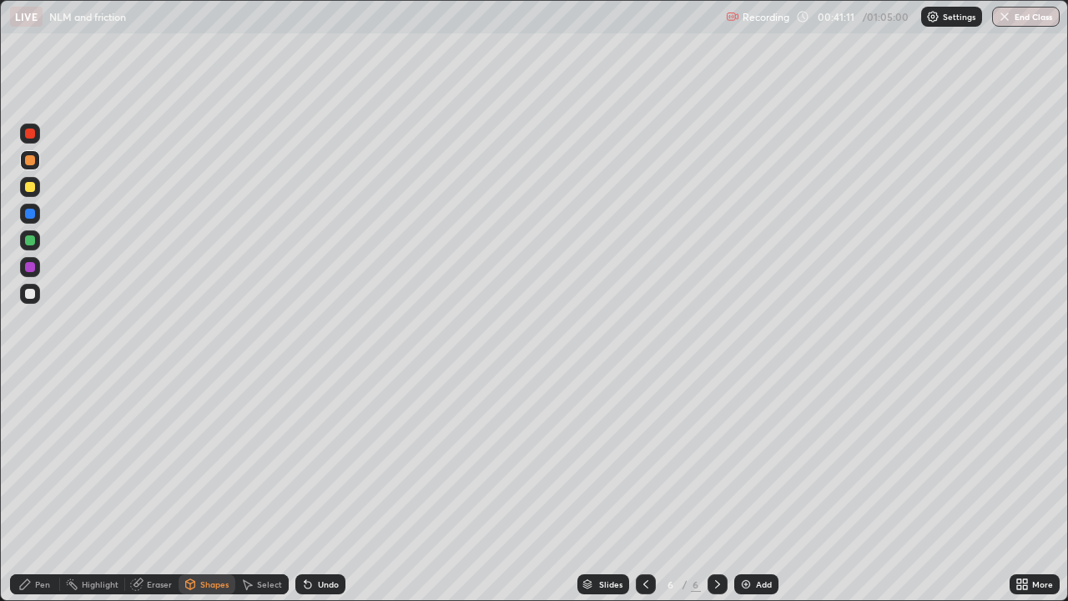
click at [33, 294] on div at bounding box center [30, 294] width 10 height 10
click at [37, 487] on div "Pen" at bounding box center [35, 584] width 50 height 20
click at [28, 191] on div at bounding box center [30, 187] width 10 height 10
click at [30, 161] on div at bounding box center [30, 160] width 10 height 10
click at [311, 487] on icon at bounding box center [307, 583] width 13 height 13
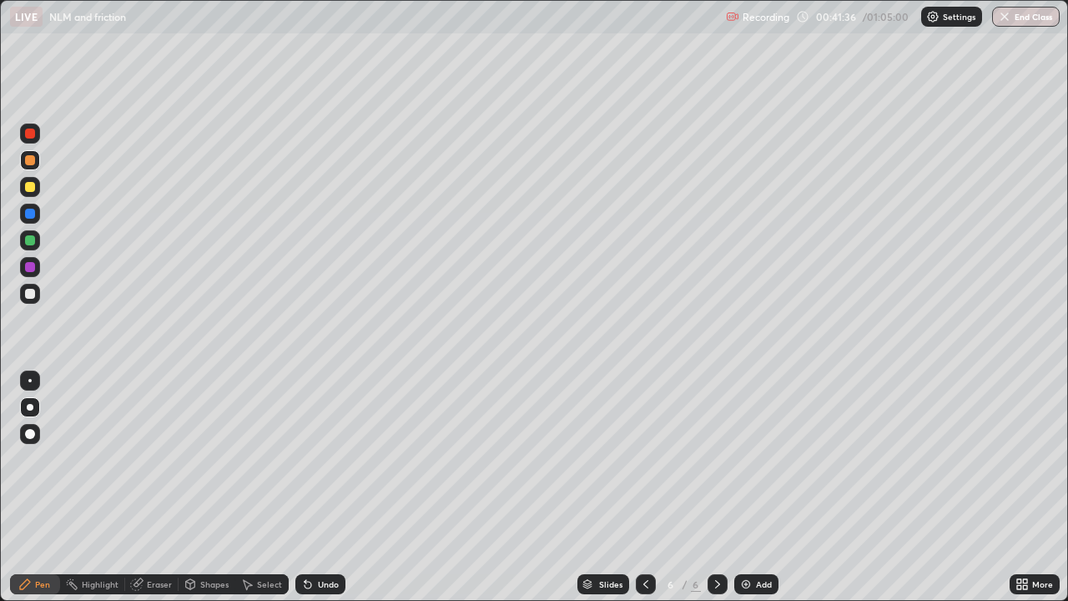
click at [313, 487] on div "Undo" at bounding box center [320, 584] width 50 height 20
click at [29, 191] on div at bounding box center [30, 187] width 10 height 10
click at [760, 487] on div "Add" at bounding box center [764, 584] width 16 height 8
click at [205, 487] on div "Shapes" at bounding box center [207, 584] width 57 height 20
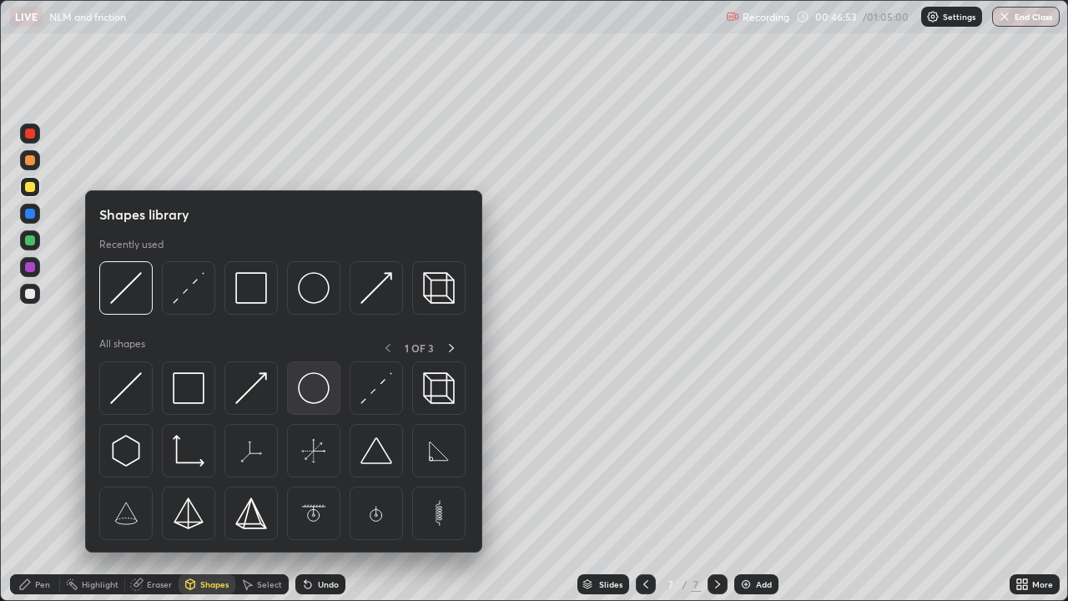
click at [314, 397] on img at bounding box center [314, 388] width 32 height 32
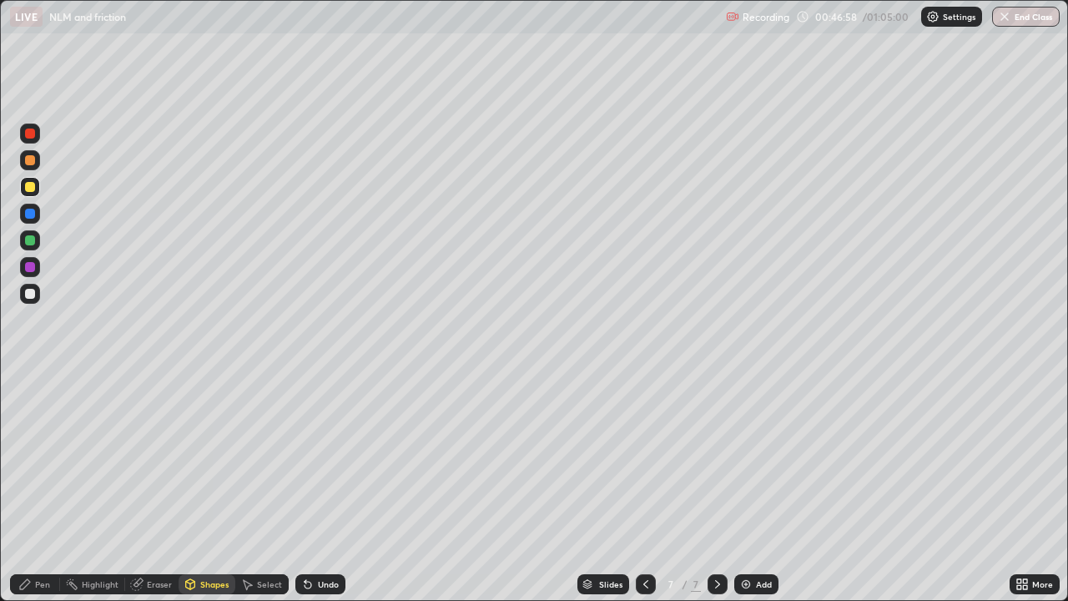
click at [318, 487] on div "Undo" at bounding box center [328, 584] width 21 height 8
click at [196, 487] on div "Shapes" at bounding box center [207, 584] width 57 height 20
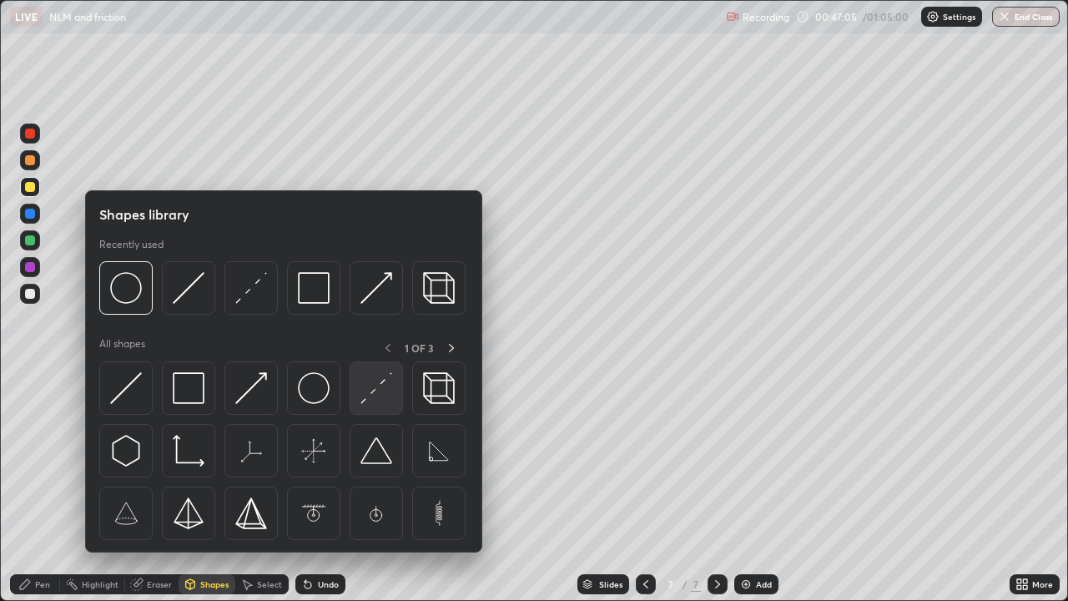
click at [379, 389] on img at bounding box center [376, 388] width 32 height 32
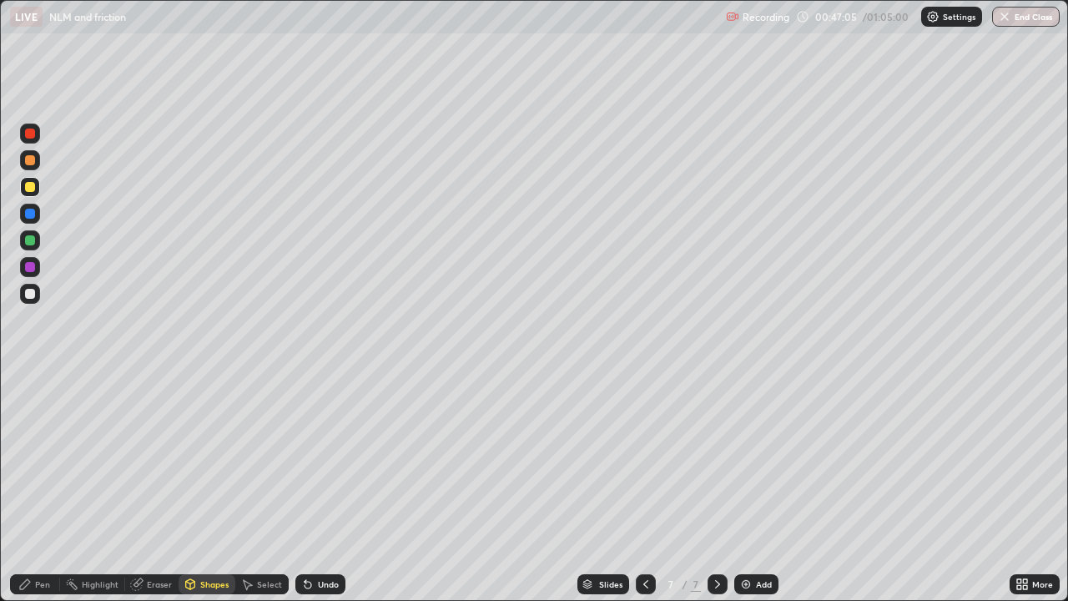
click at [32, 294] on div at bounding box center [30, 294] width 10 height 10
click at [156, 487] on div "Eraser" at bounding box center [159, 584] width 25 height 8
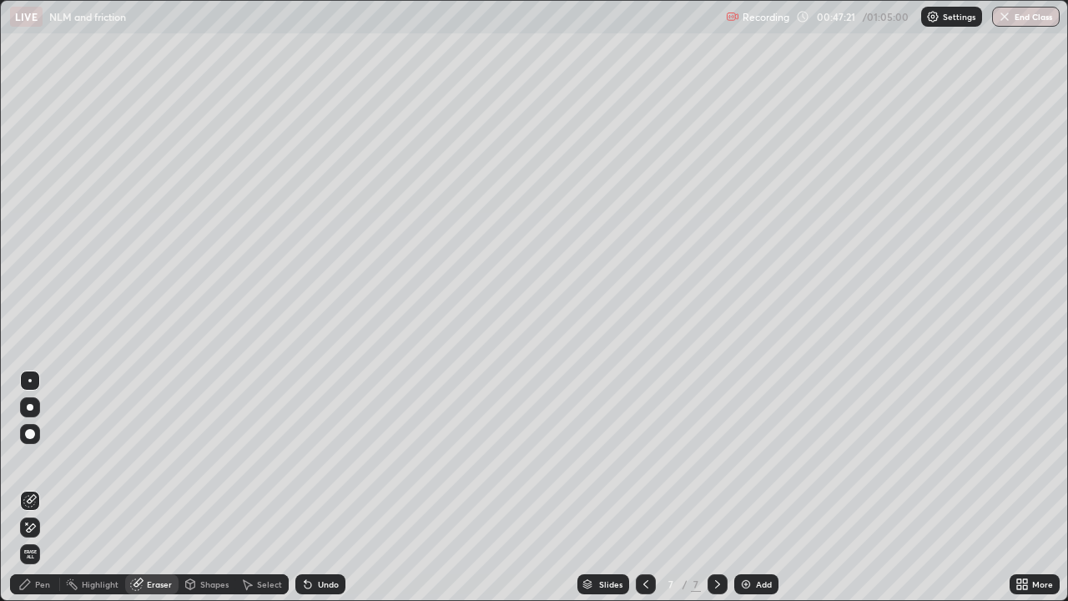
click at [205, 487] on div "Shapes" at bounding box center [207, 584] width 57 height 20
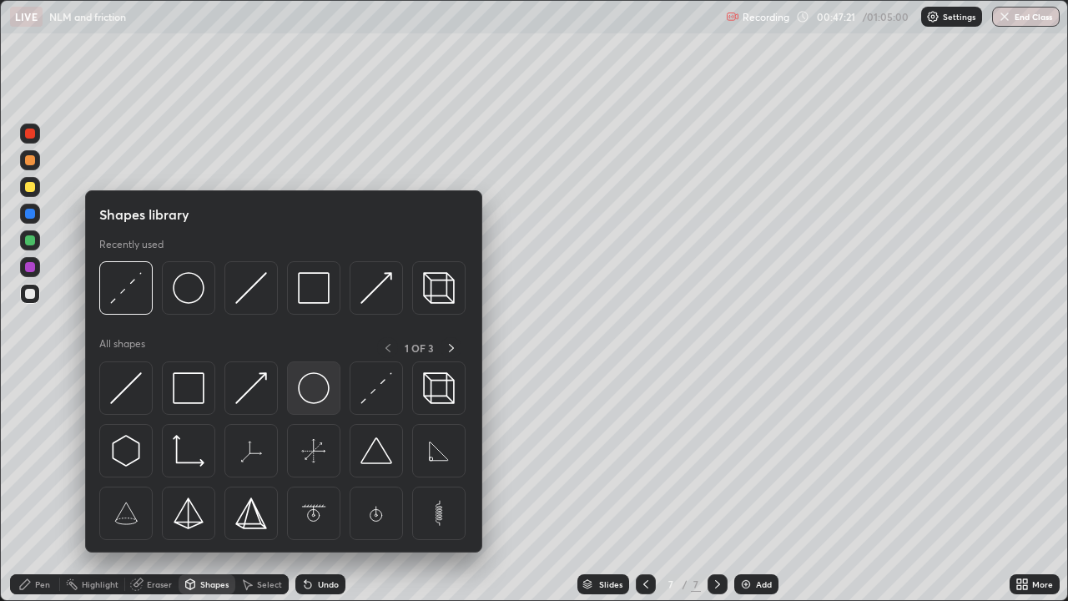
click at [309, 394] on img at bounding box center [314, 388] width 32 height 32
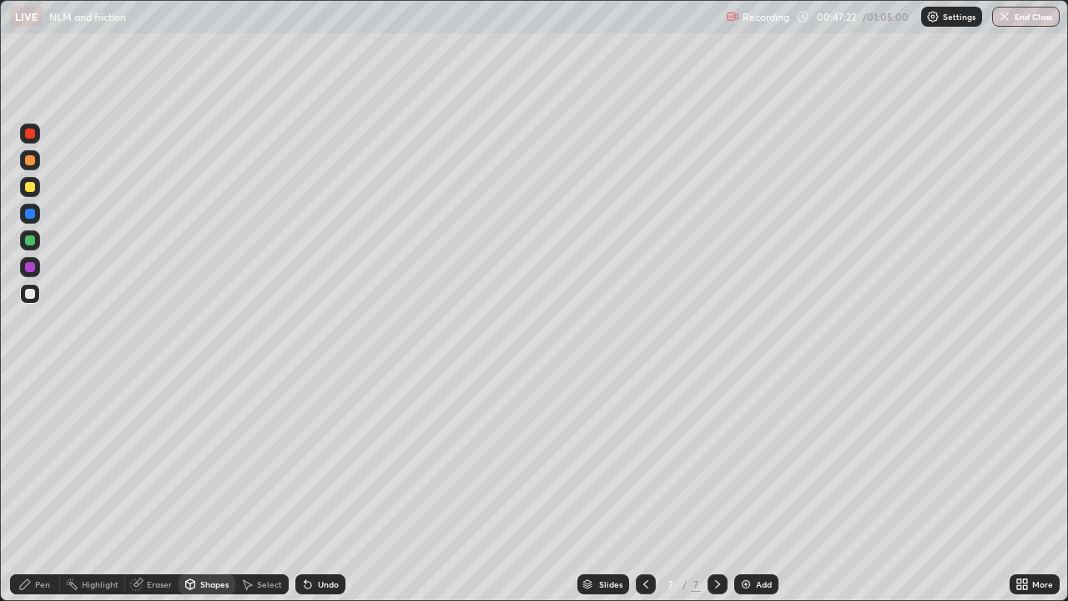
click at [33, 188] on div at bounding box center [30, 187] width 10 height 10
click at [325, 487] on div "Undo" at bounding box center [328, 584] width 21 height 8
click at [316, 487] on div "Undo" at bounding box center [320, 584] width 50 height 20
click at [330, 487] on div "Undo" at bounding box center [320, 584] width 50 height 20
click at [35, 487] on div "Pen" at bounding box center [35, 584] width 50 height 20
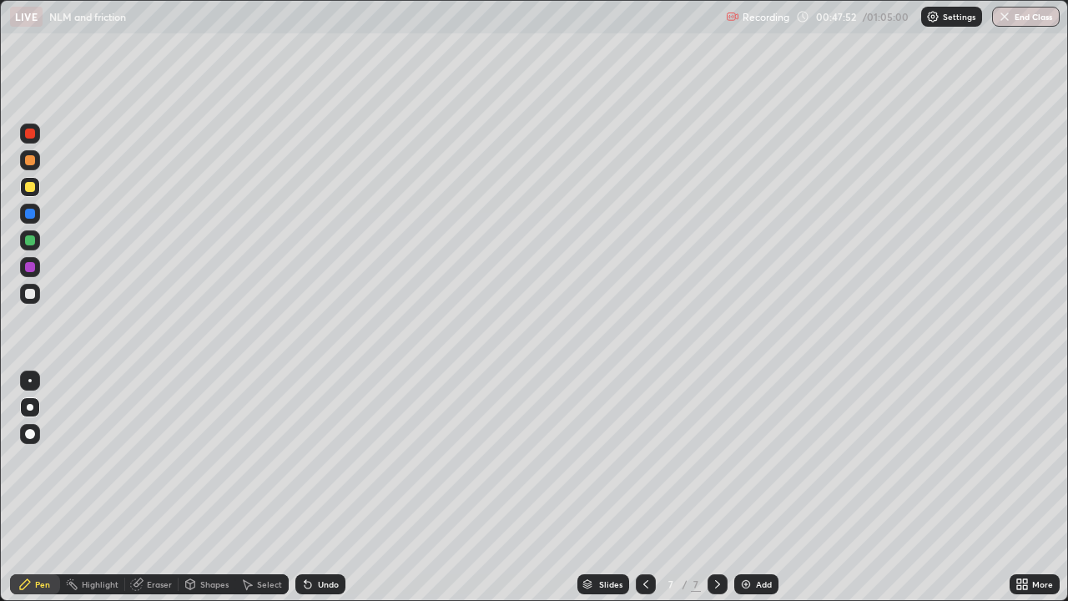
click at [196, 487] on div "Shapes" at bounding box center [207, 584] width 57 height 20
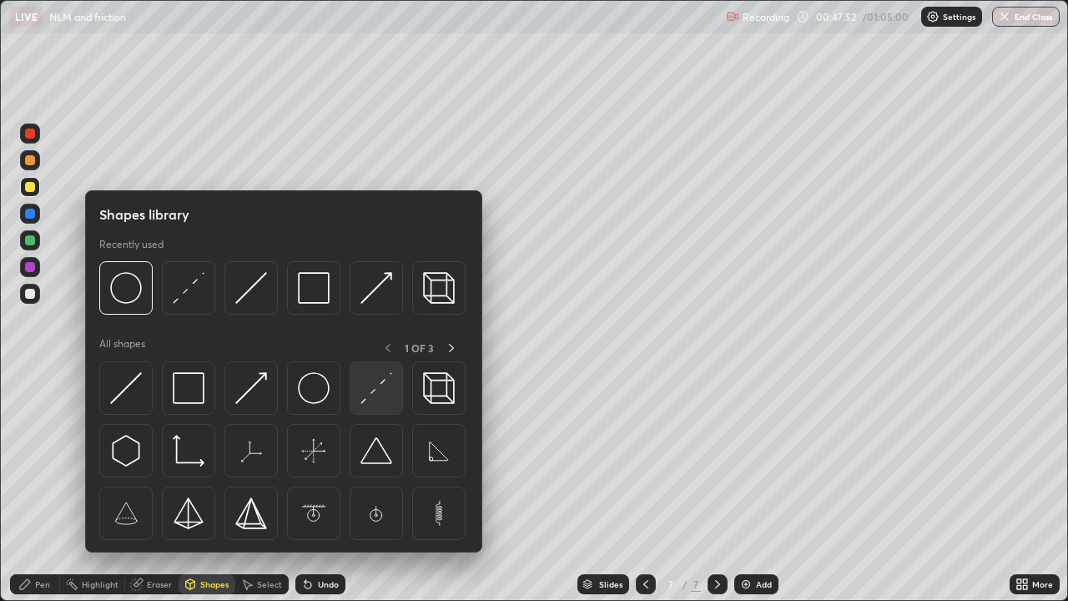
click at [375, 401] on img at bounding box center [376, 388] width 32 height 32
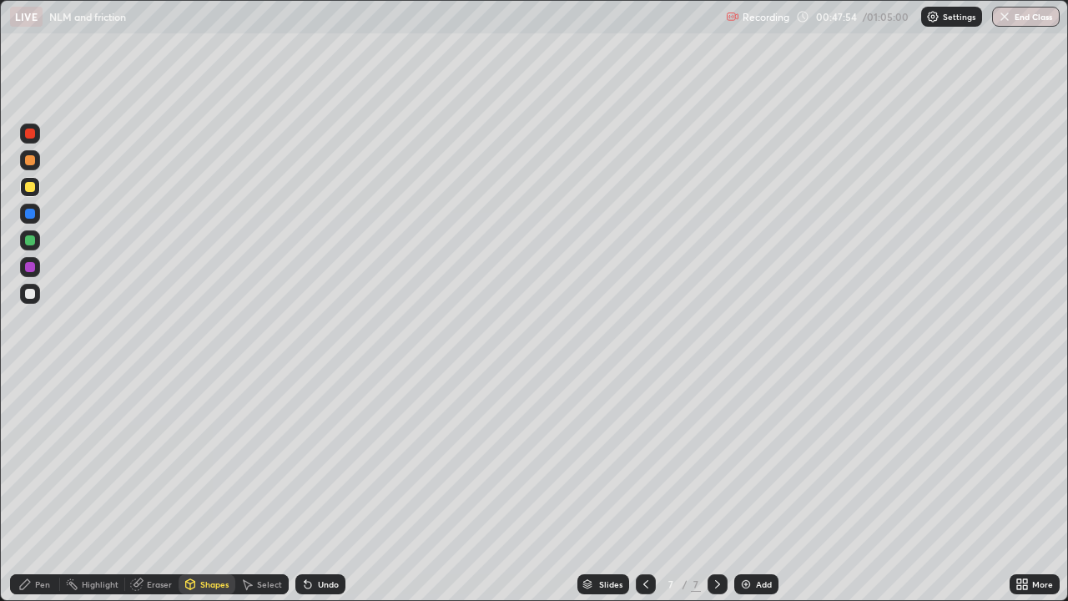
click at [42, 487] on div "Pen" at bounding box center [42, 584] width 15 height 8
click at [204, 487] on div "Shapes" at bounding box center [214, 584] width 28 height 8
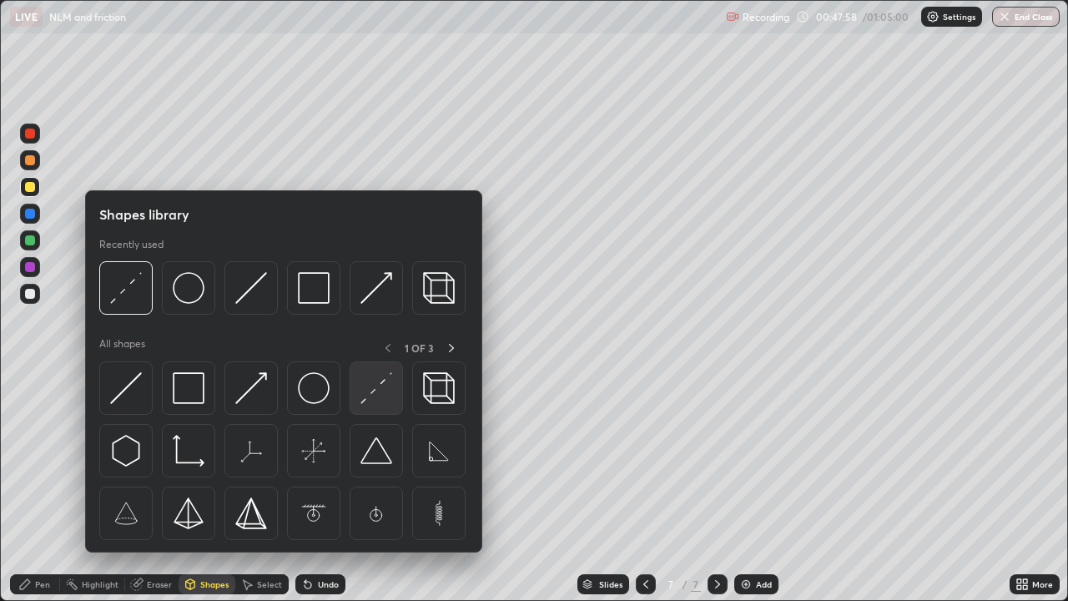
click at [373, 390] on img at bounding box center [376, 388] width 32 height 32
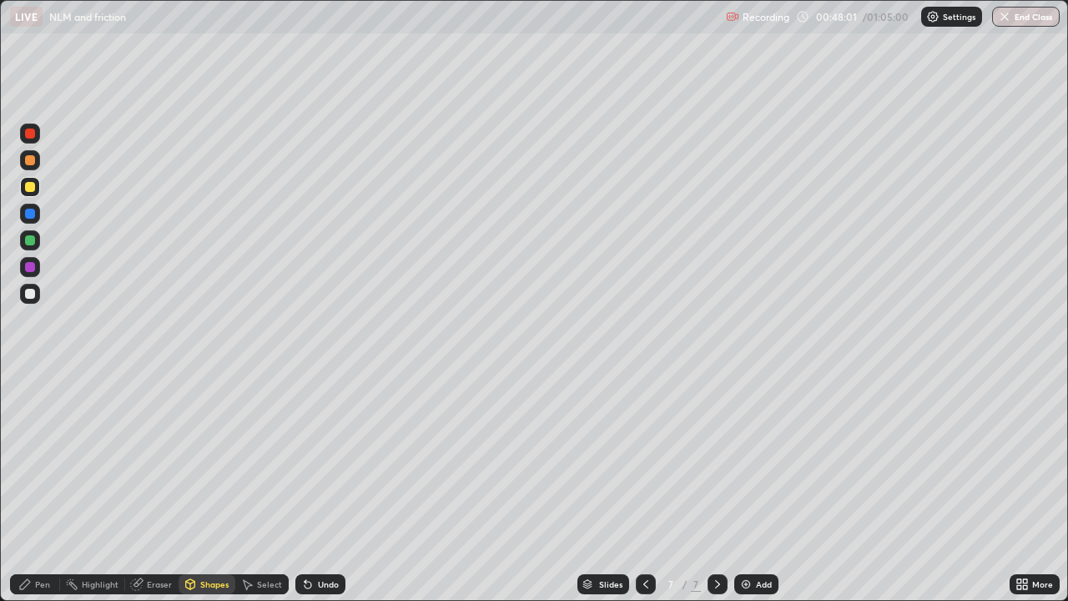
click at [33, 487] on div "Pen" at bounding box center [35, 584] width 50 height 20
click at [33, 158] on div at bounding box center [30, 160] width 10 height 10
click at [36, 78] on div "Erase all" at bounding box center [30, 300] width 40 height 534
click at [203, 487] on div "Shapes" at bounding box center [214, 584] width 28 height 8
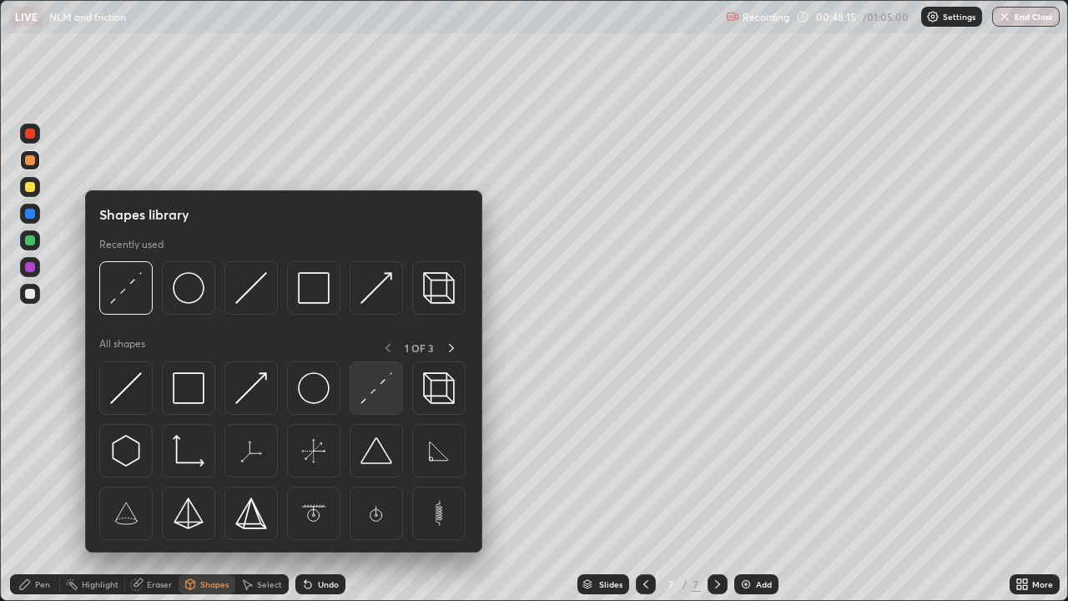
click at [381, 400] on img at bounding box center [376, 388] width 32 height 32
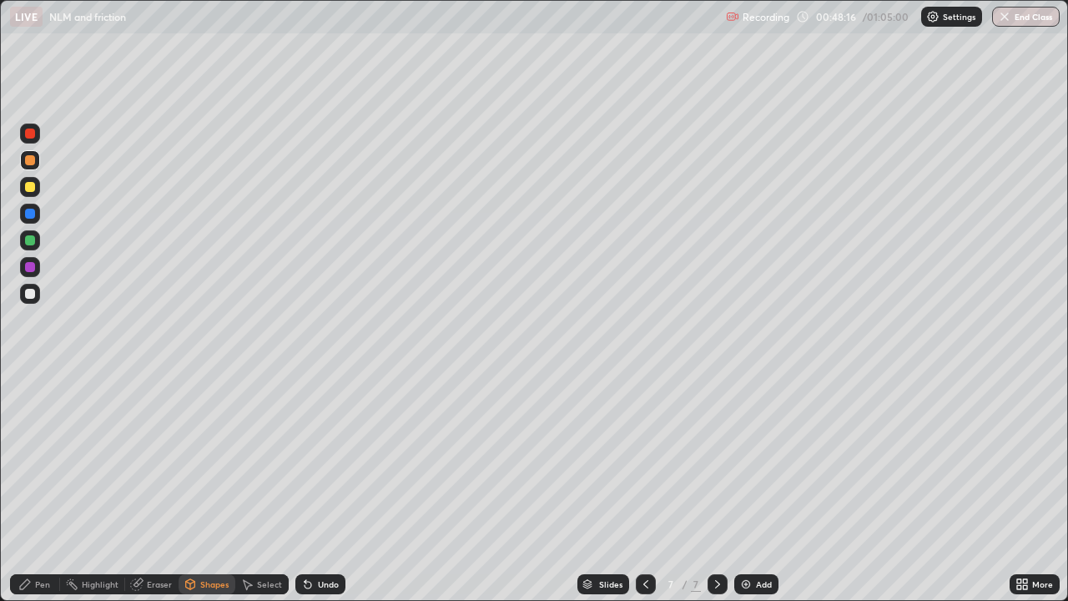
click at [31, 216] on div at bounding box center [30, 214] width 10 height 10
click at [36, 487] on div "Pen" at bounding box center [42, 584] width 15 height 8
click at [29, 292] on div at bounding box center [30, 294] width 10 height 10
click at [38, 487] on div "Pen" at bounding box center [42, 584] width 15 height 8
click at [38, 162] on div at bounding box center [30, 160] width 20 height 20
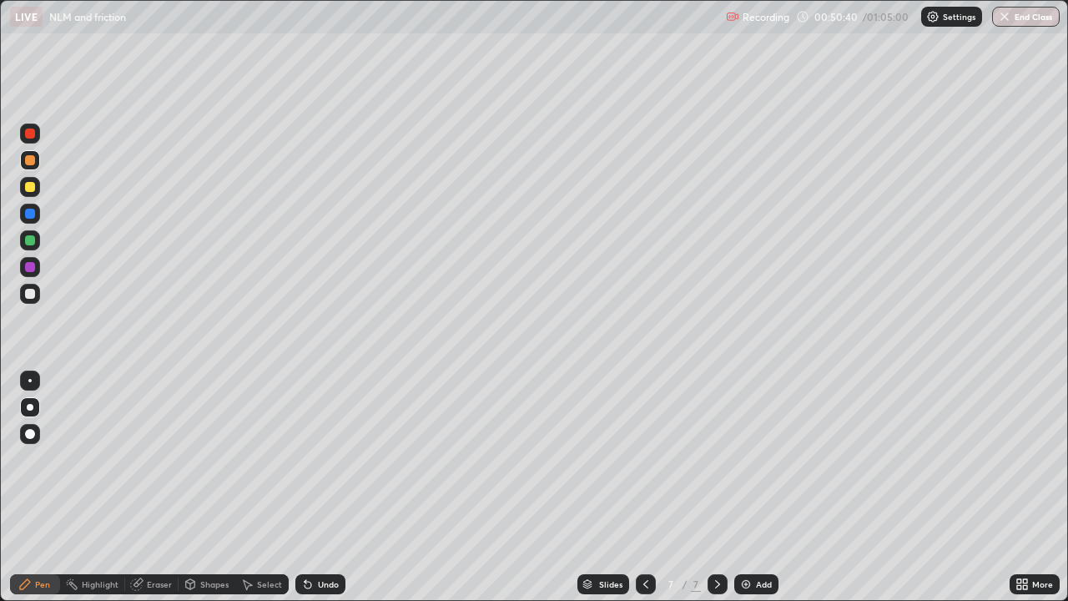
click at [214, 487] on div "Shapes" at bounding box center [214, 584] width 28 height 8
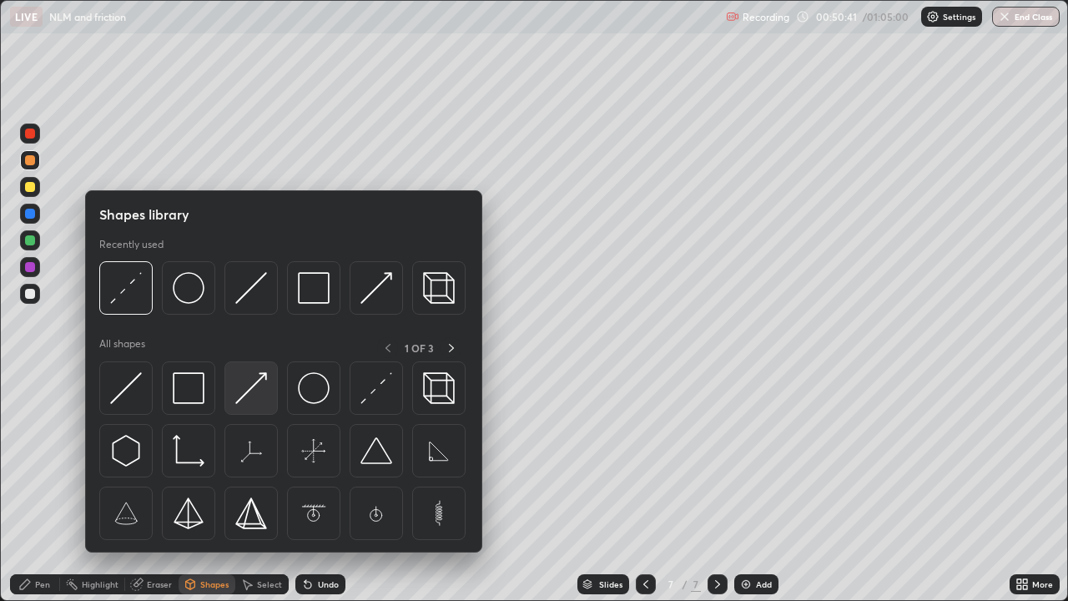
click at [265, 389] on img at bounding box center [251, 388] width 32 height 32
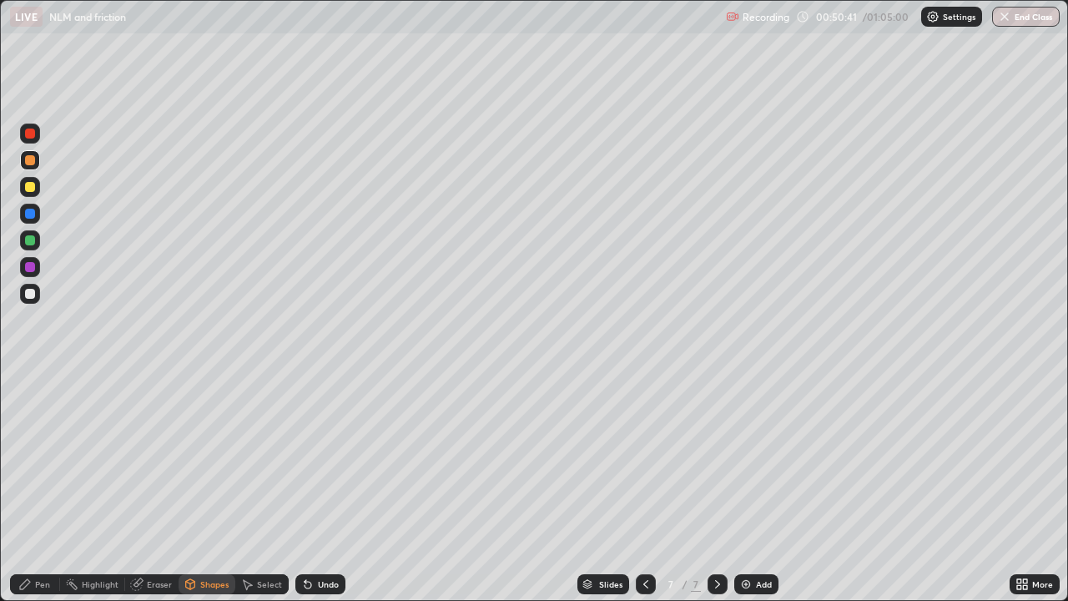
click at [38, 241] on div at bounding box center [30, 240] width 20 height 20
click at [37, 487] on div "Pen" at bounding box center [42, 584] width 15 height 8
click at [39, 291] on div at bounding box center [30, 294] width 20 height 20
click at [214, 487] on div "Shapes" at bounding box center [214, 584] width 28 height 8
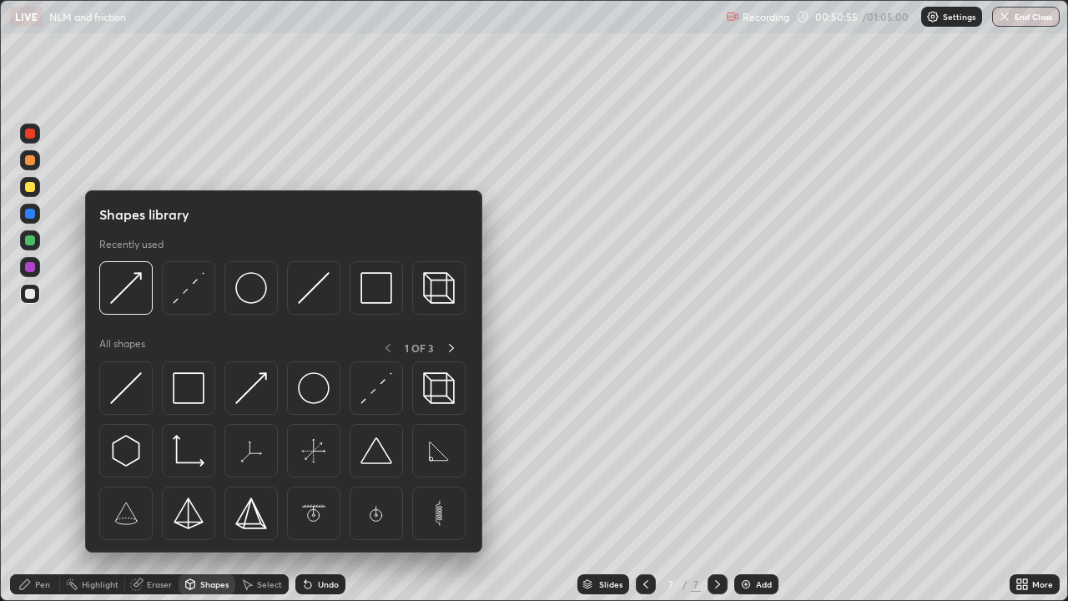
click at [41, 487] on div "Pen" at bounding box center [35, 584] width 50 height 20
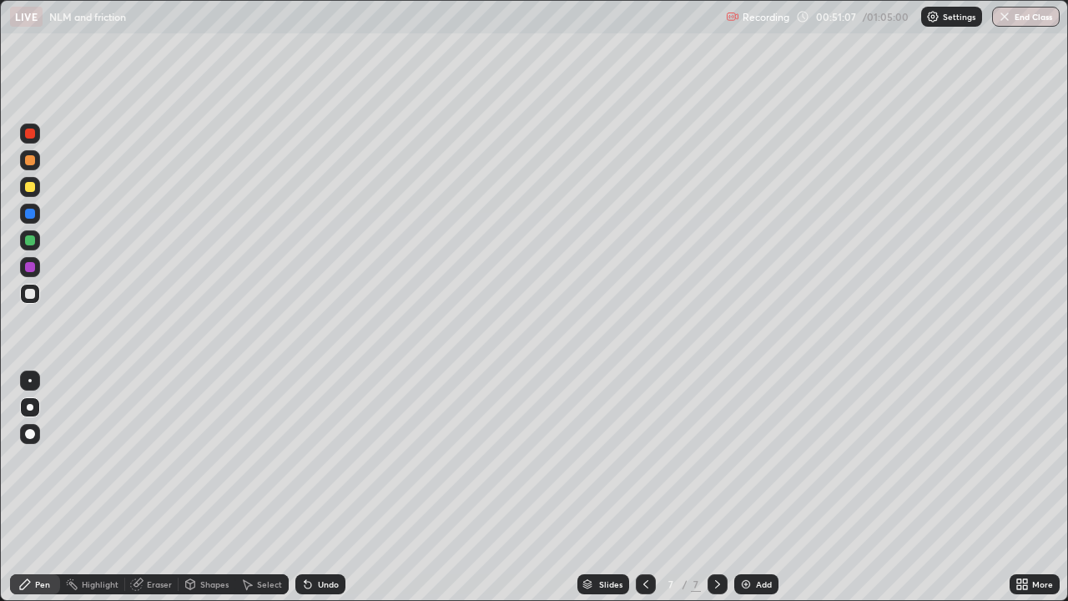
click at [219, 487] on div "Shapes" at bounding box center [214, 584] width 28 height 8
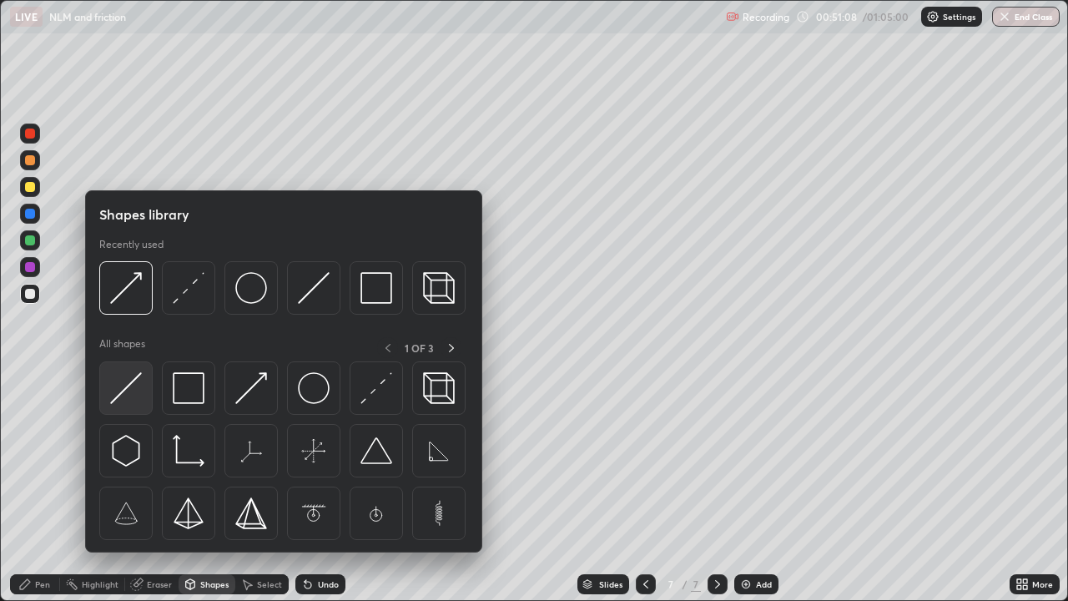
click at [134, 383] on img at bounding box center [126, 388] width 32 height 32
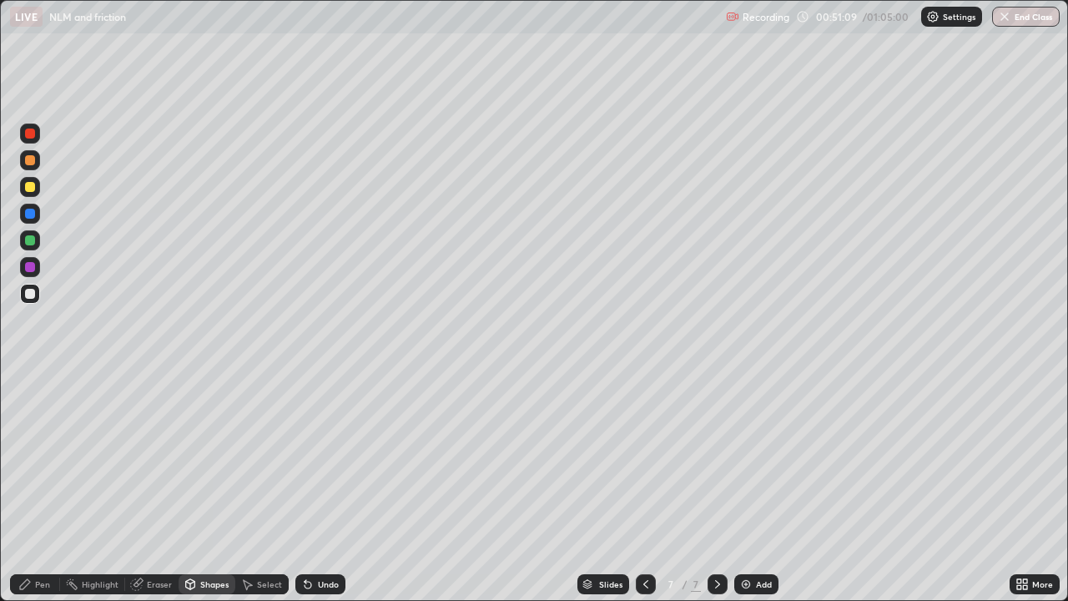
click at [28, 141] on div at bounding box center [30, 133] width 20 height 20
click at [316, 487] on div "Undo" at bounding box center [320, 584] width 50 height 20
click at [324, 487] on div "Undo" at bounding box center [328, 584] width 21 height 8
click at [33, 487] on div "Pen" at bounding box center [35, 584] width 50 height 20
click at [29, 295] on div at bounding box center [30, 294] width 10 height 10
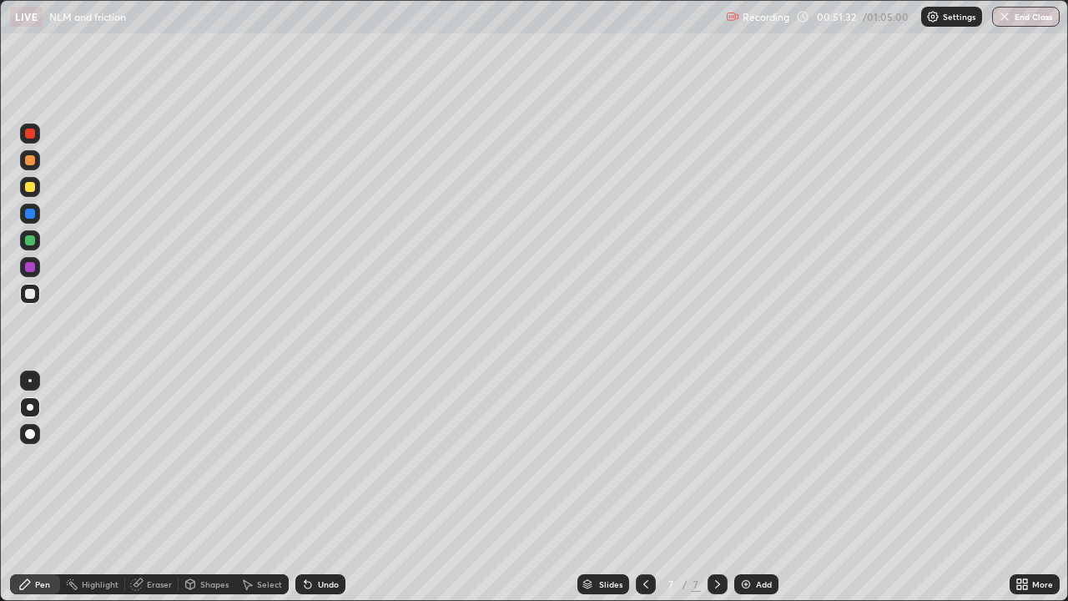
click at [30, 188] on div at bounding box center [30, 187] width 10 height 10
click at [1015, 14] on button "End Class" at bounding box center [1027, 17] width 66 height 20
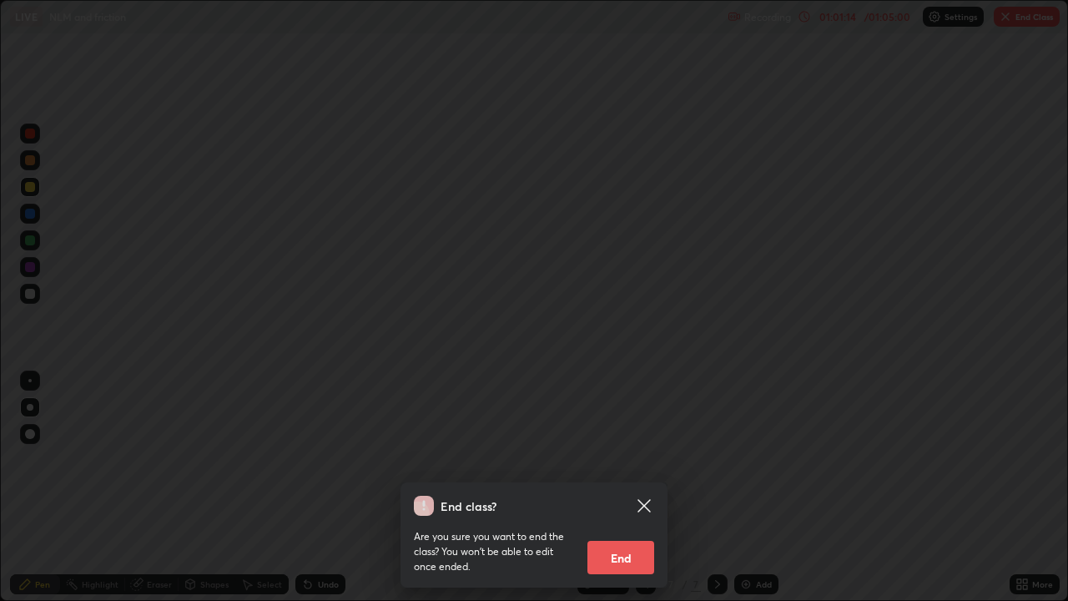
click at [621, 487] on button "End" at bounding box center [620, 557] width 67 height 33
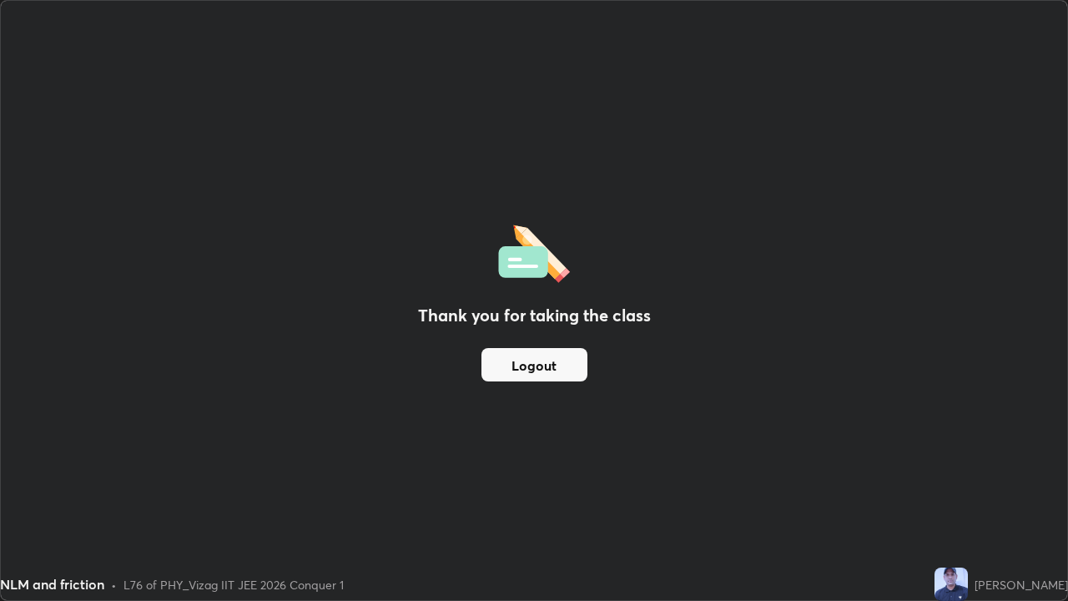
click at [561, 368] on button "Logout" at bounding box center [534, 364] width 106 height 33
